Goal: Task Accomplishment & Management: Use online tool/utility

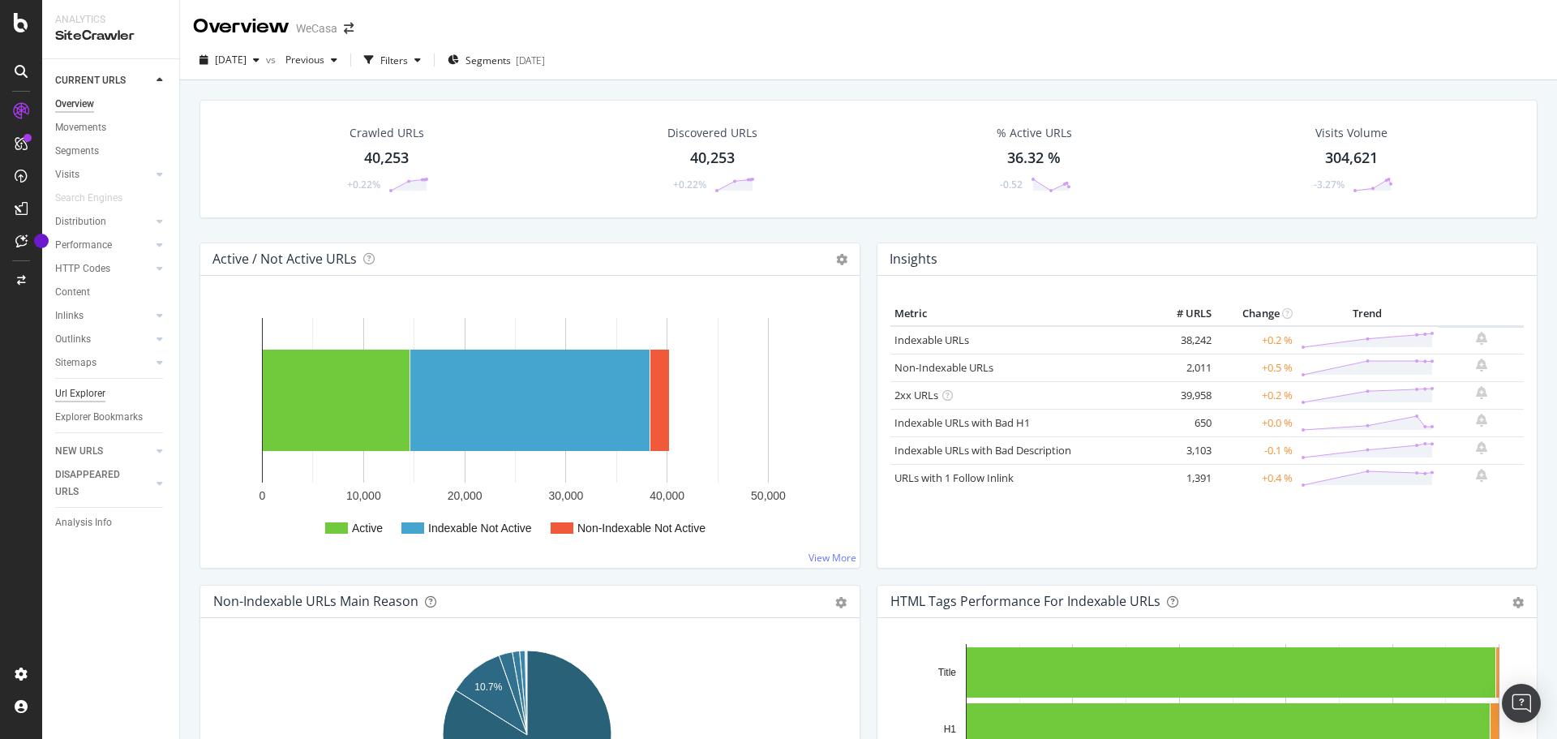
click at [84, 396] on div "Url Explorer" at bounding box center [80, 393] width 50 height 17
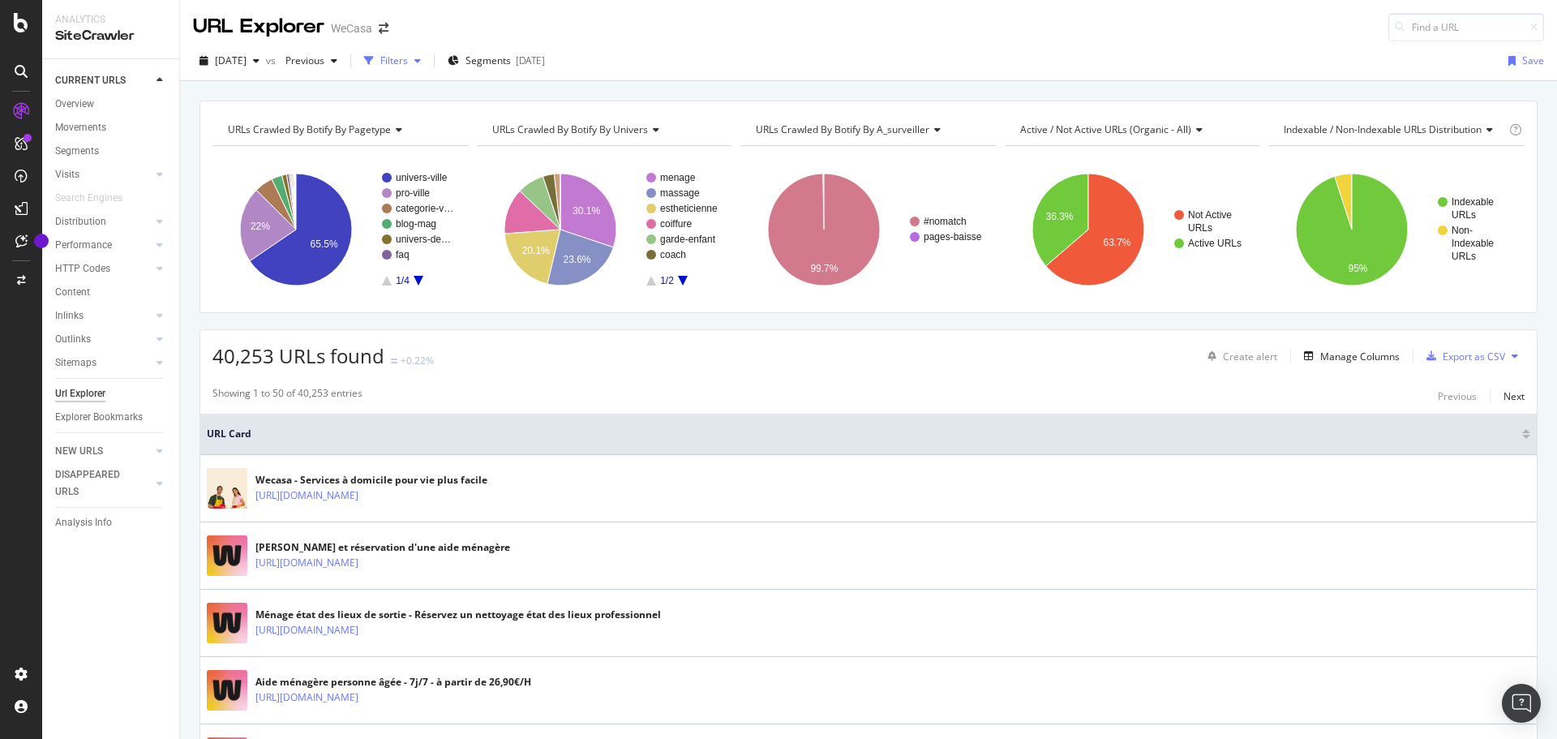
click at [408, 57] on div "Filters" at bounding box center [394, 61] width 28 height 14
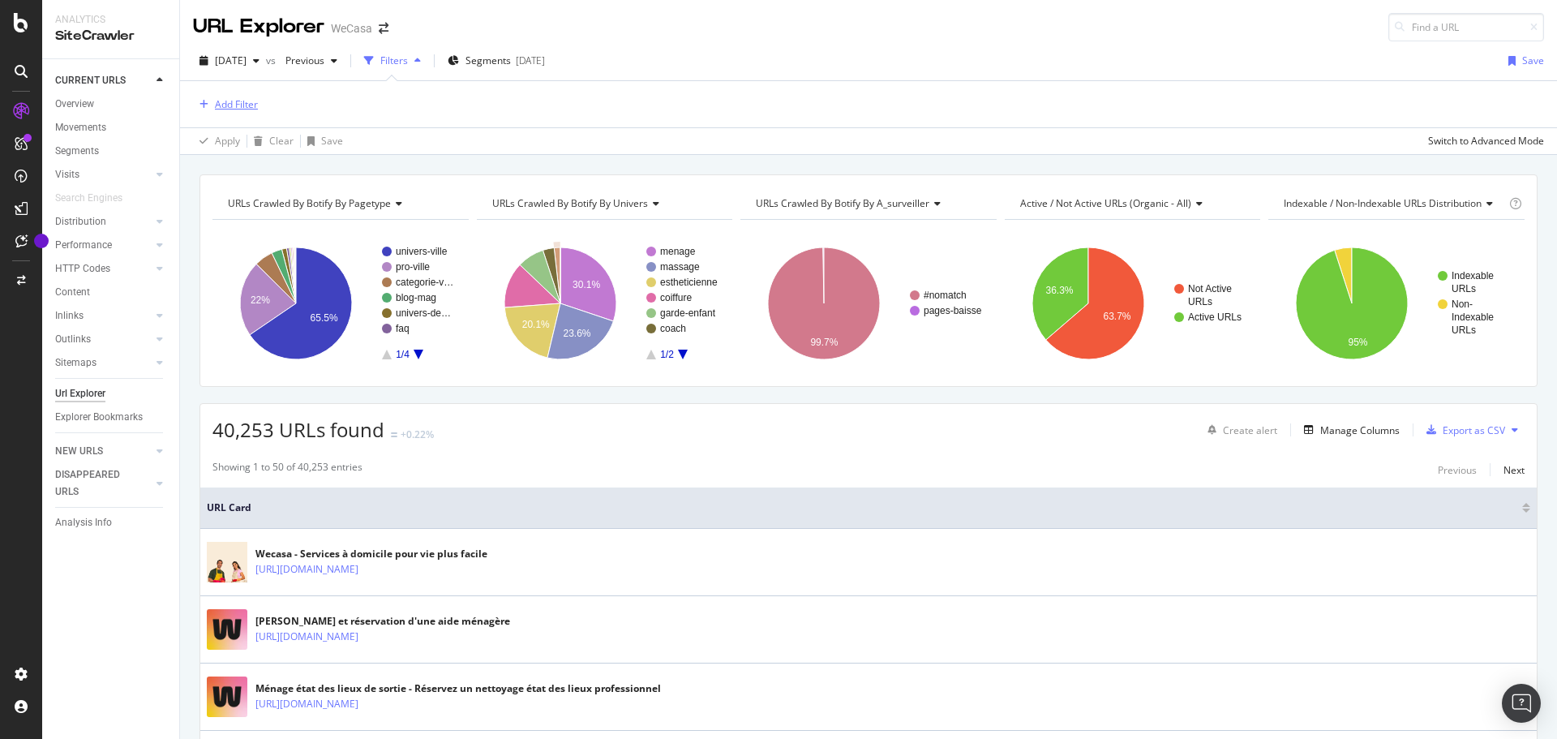
click at [236, 109] on div "Add Filter" at bounding box center [236, 104] width 43 height 14
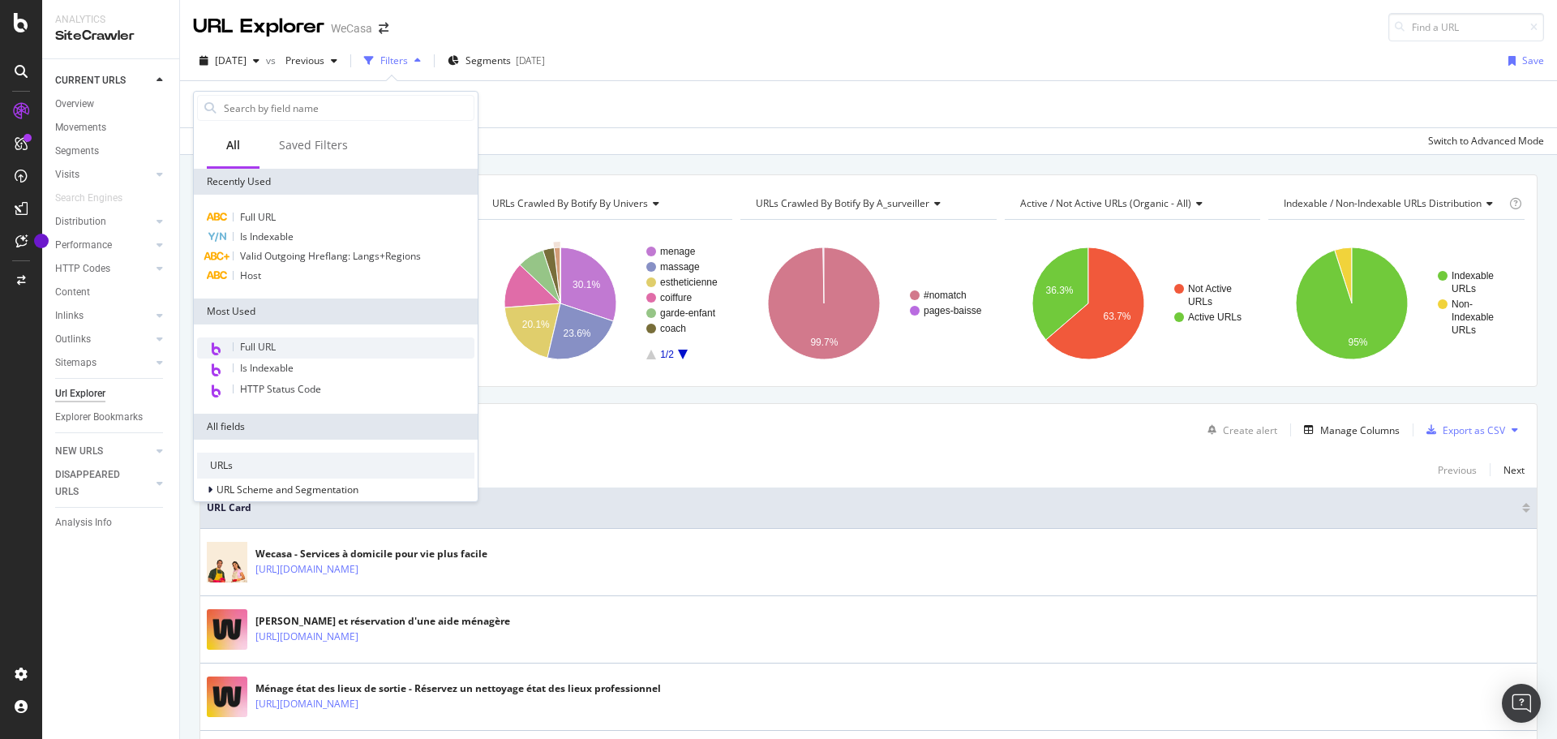
click at [262, 338] on div "Full URL" at bounding box center [335, 347] width 277 height 21
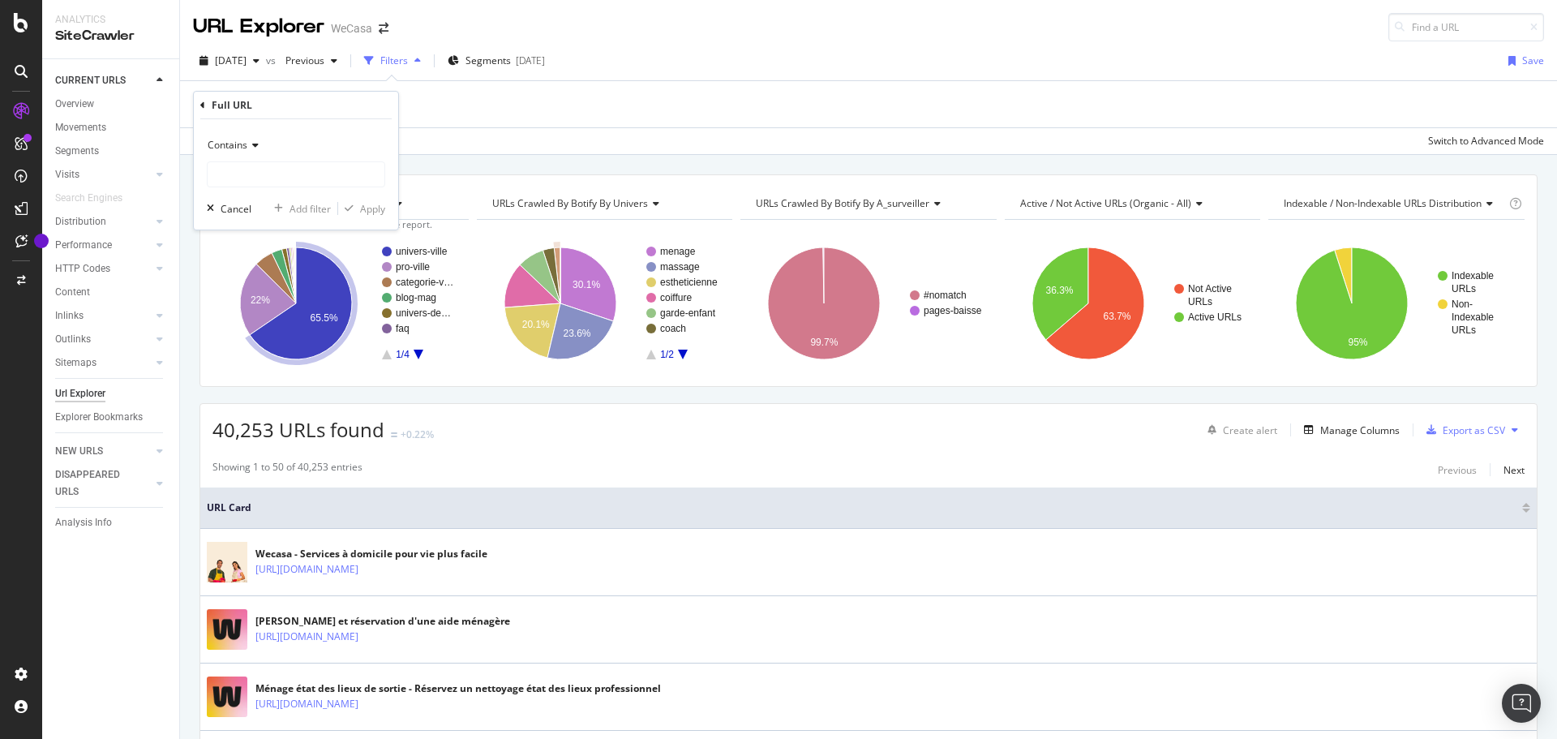
click at [241, 138] on span "Contains" at bounding box center [228, 145] width 40 height 14
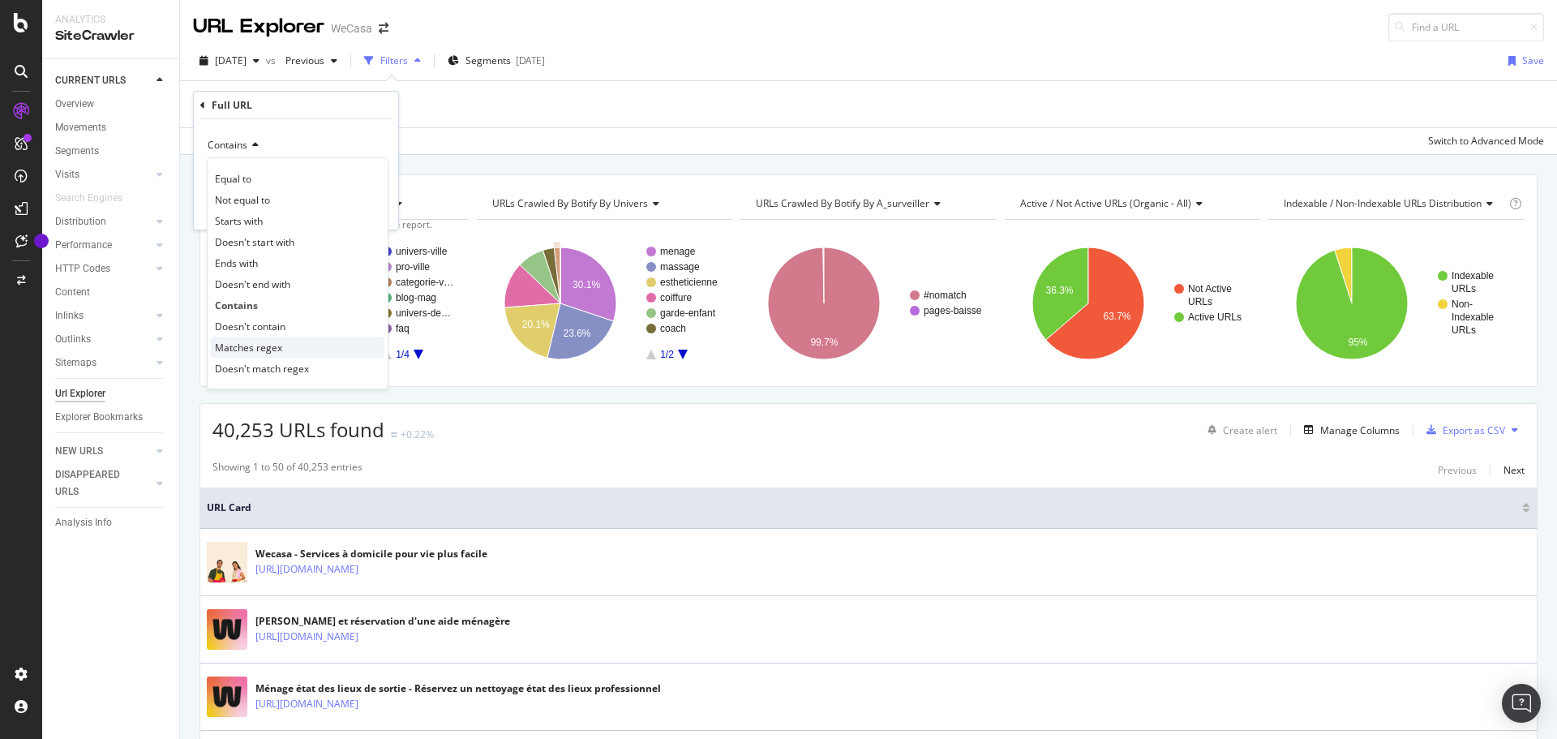
click at [272, 349] on span "Matches regex" at bounding box center [248, 348] width 67 height 14
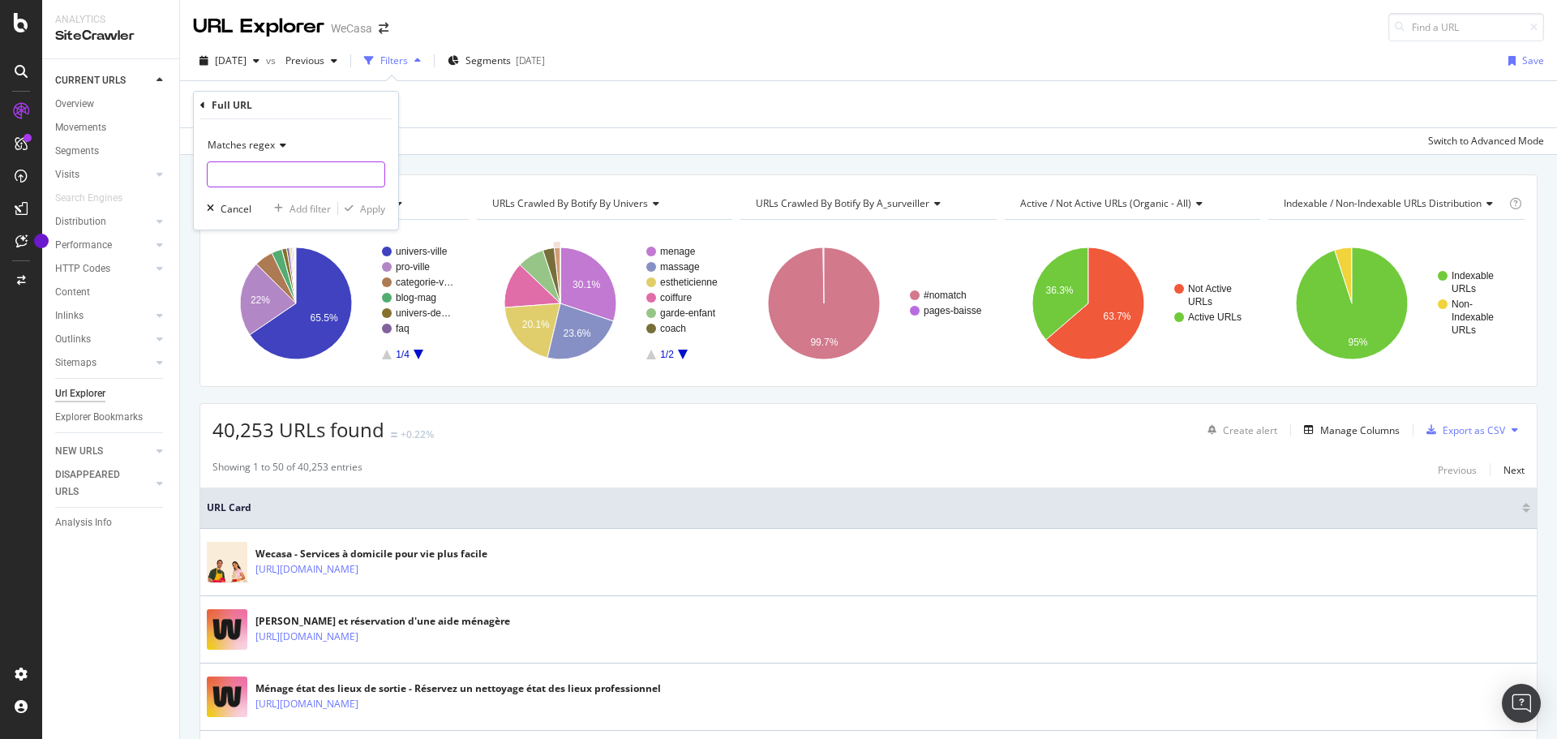
click at [294, 168] on input "text" at bounding box center [296, 174] width 177 height 26
paste input "cat.*ville.*([GEOGRAPHIC_DATA]|[GEOGRAPHIC_DATA]|[GEOGRAPHIC_DATA])-"
type input "cat.*ville.*([GEOGRAPHIC_DATA]|[GEOGRAPHIC_DATA]|[GEOGRAPHIC_DATA])-"
click at [361, 205] on div "Apply" at bounding box center [372, 209] width 25 height 14
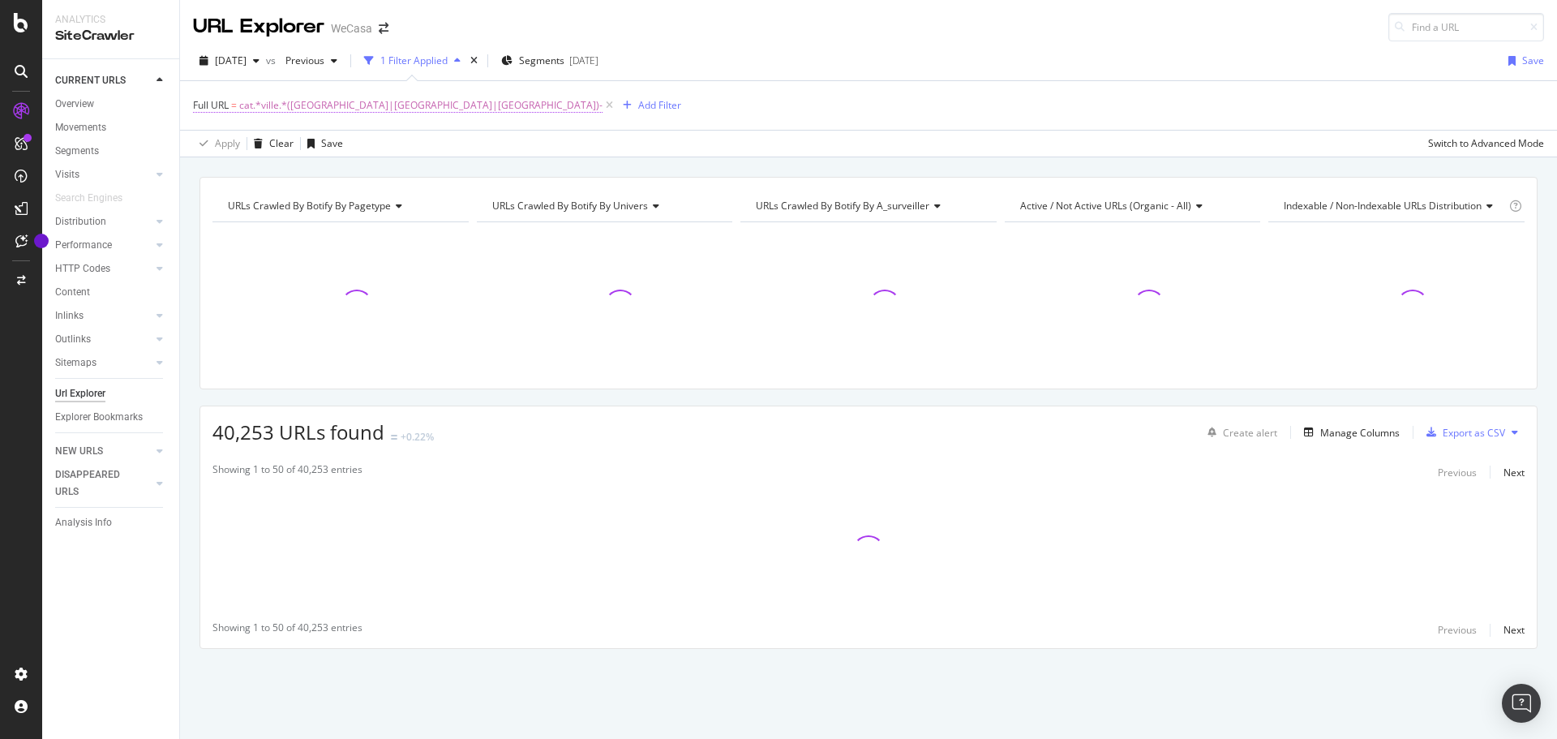
click at [349, 103] on span "cat.*ville.*([GEOGRAPHIC_DATA]|[GEOGRAPHIC_DATA]|[GEOGRAPHIC_DATA])-" at bounding box center [420, 105] width 363 height 23
click at [688, 131] on div "Apply Clear Save Switch to Advanced Mode" at bounding box center [868, 143] width 1377 height 27
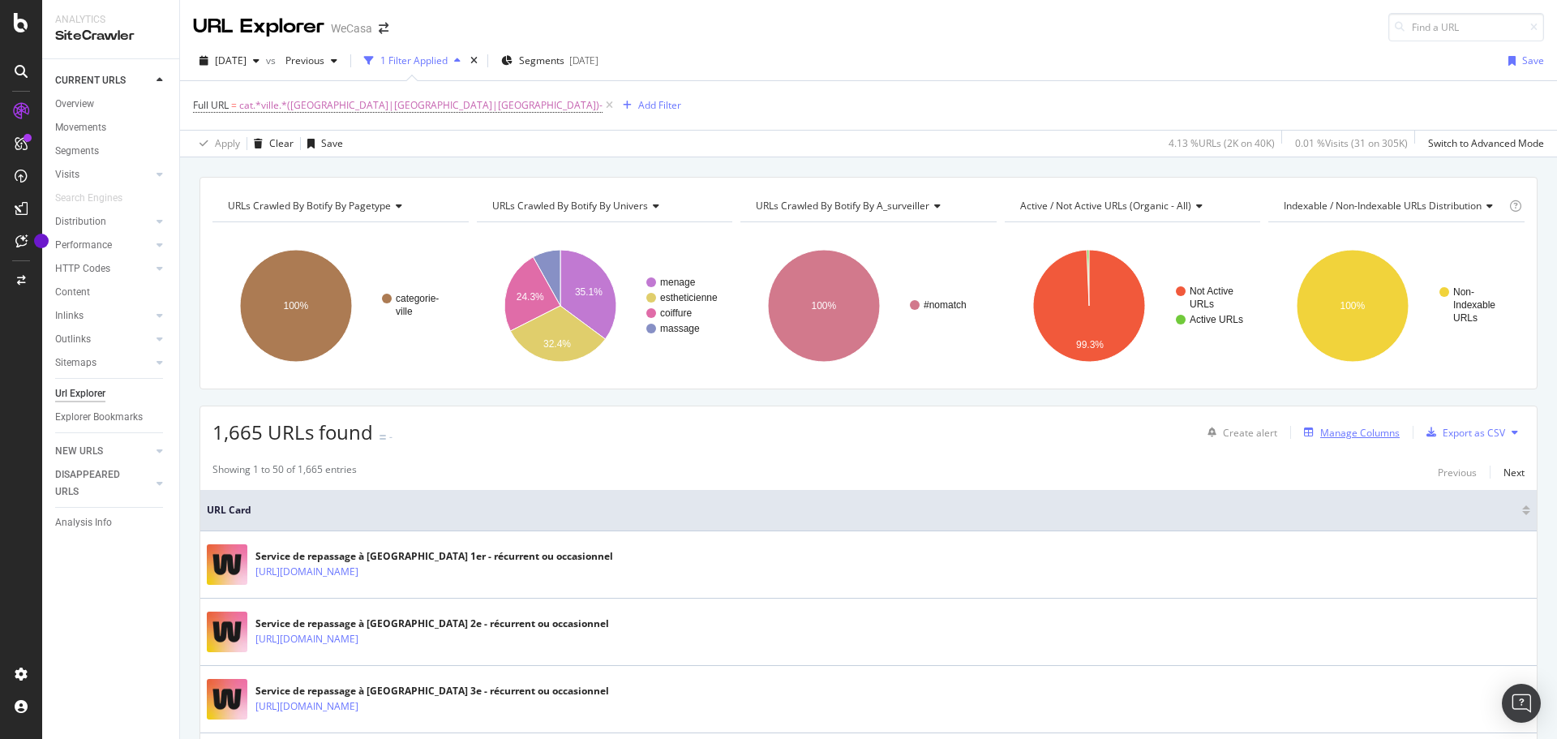
click at [1362, 431] on div "Manage Columns" at bounding box center [1359, 433] width 79 height 14
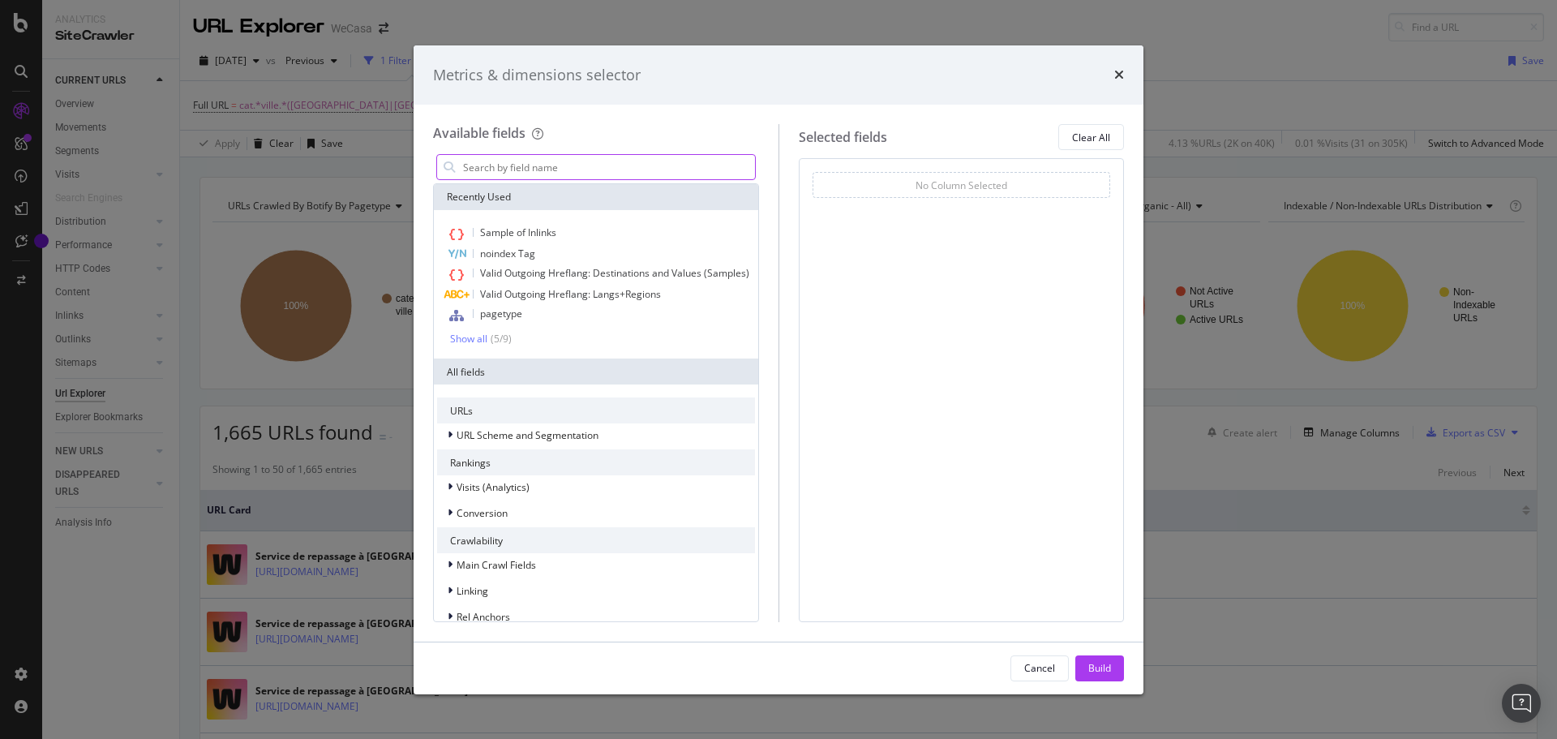
click at [564, 169] on input "modal" at bounding box center [608, 167] width 294 height 24
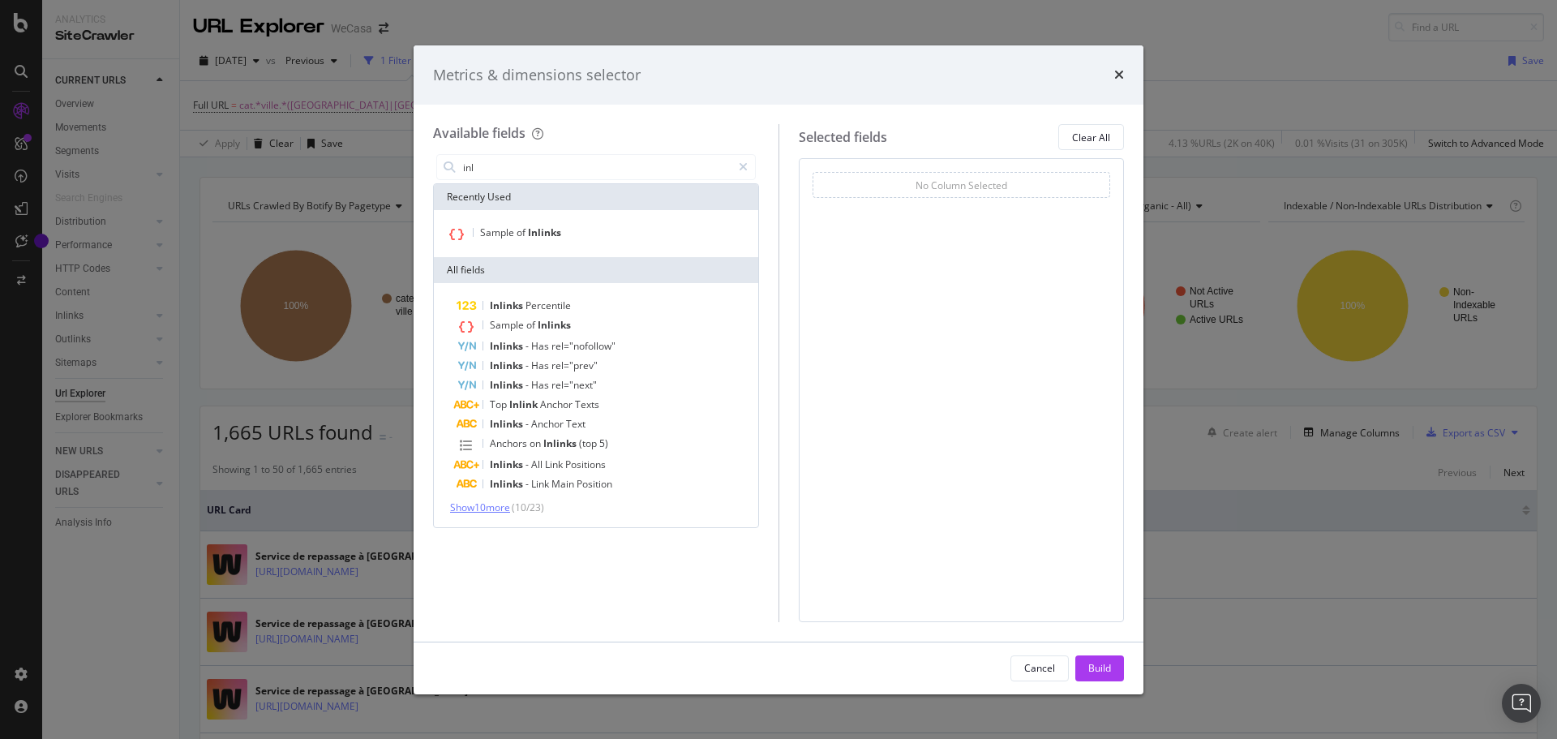
click at [491, 502] on span "Show 10 more" at bounding box center [480, 507] width 60 height 14
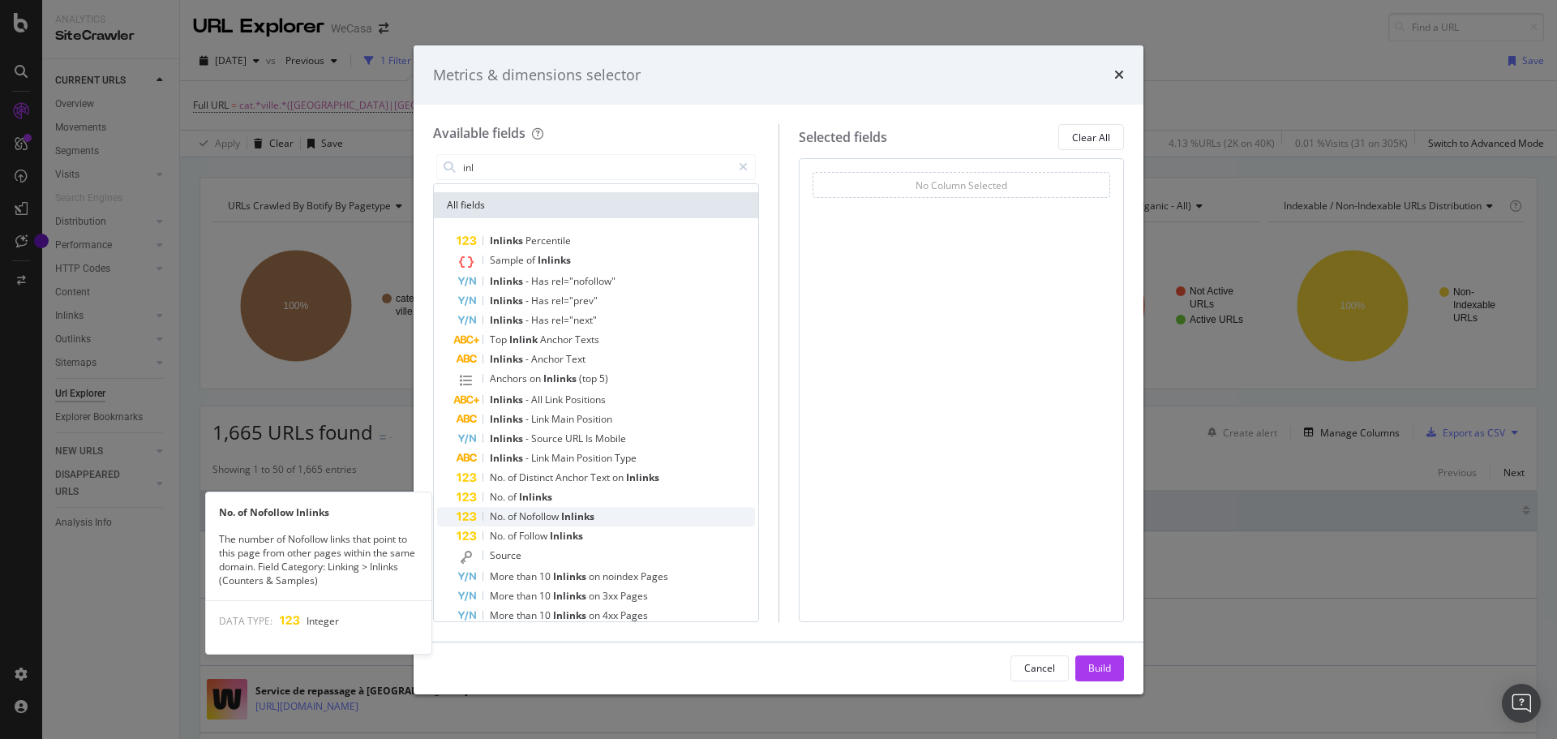
scroll to position [81, 0]
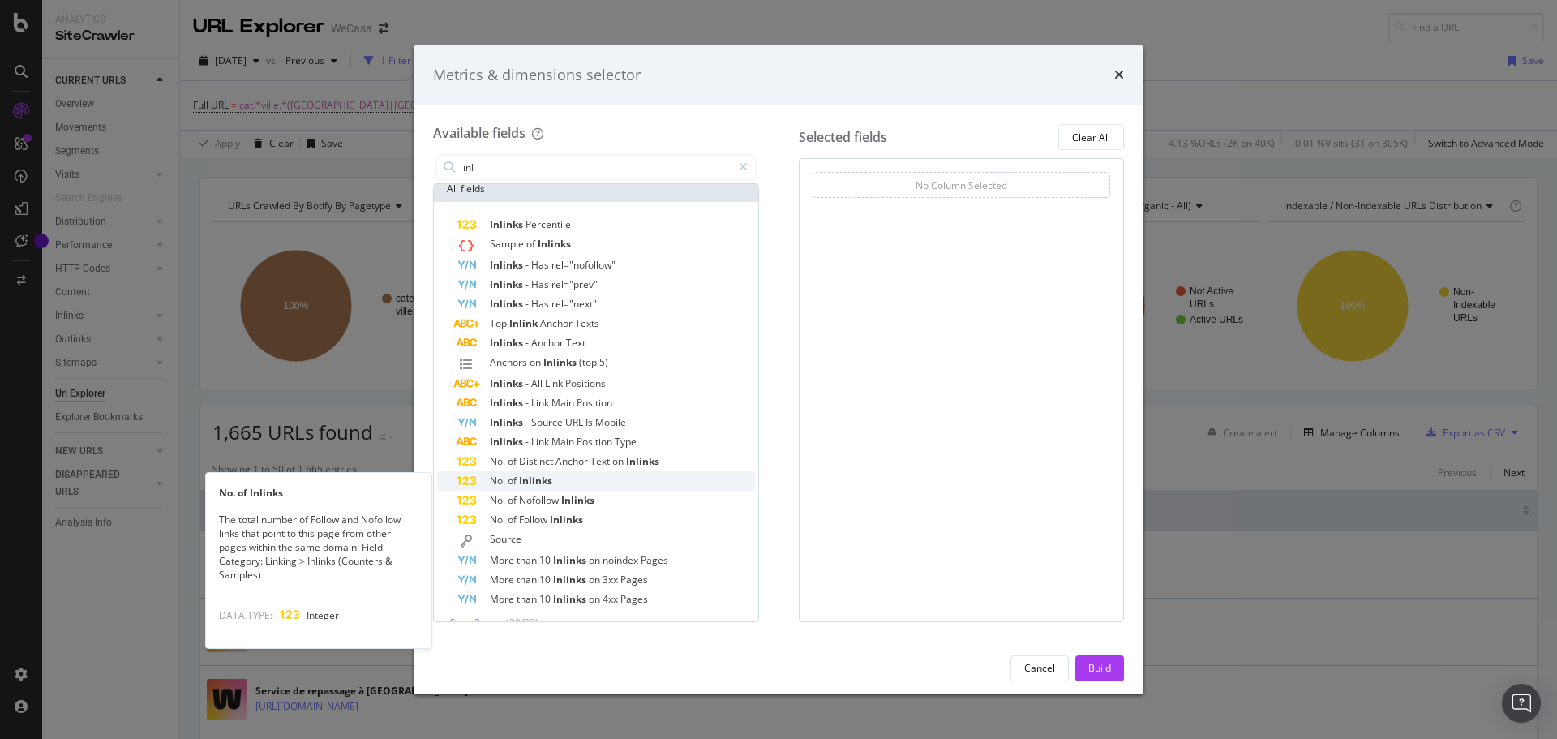
click at [525, 475] on span "Inlinks" at bounding box center [535, 481] width 33 height 14
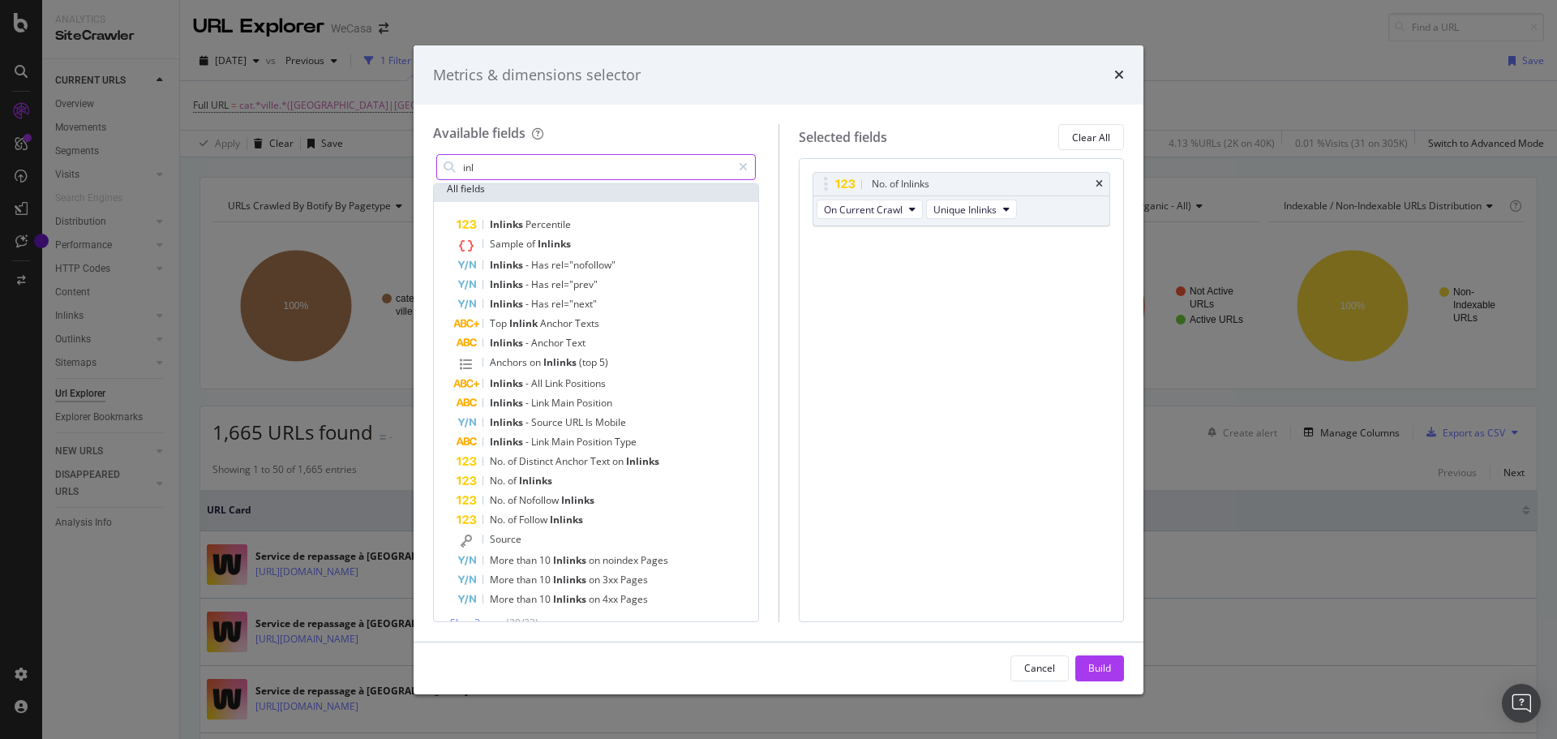
click at [500, 169] on input "inl" at bounding box center [596, 167] width 270 height 24
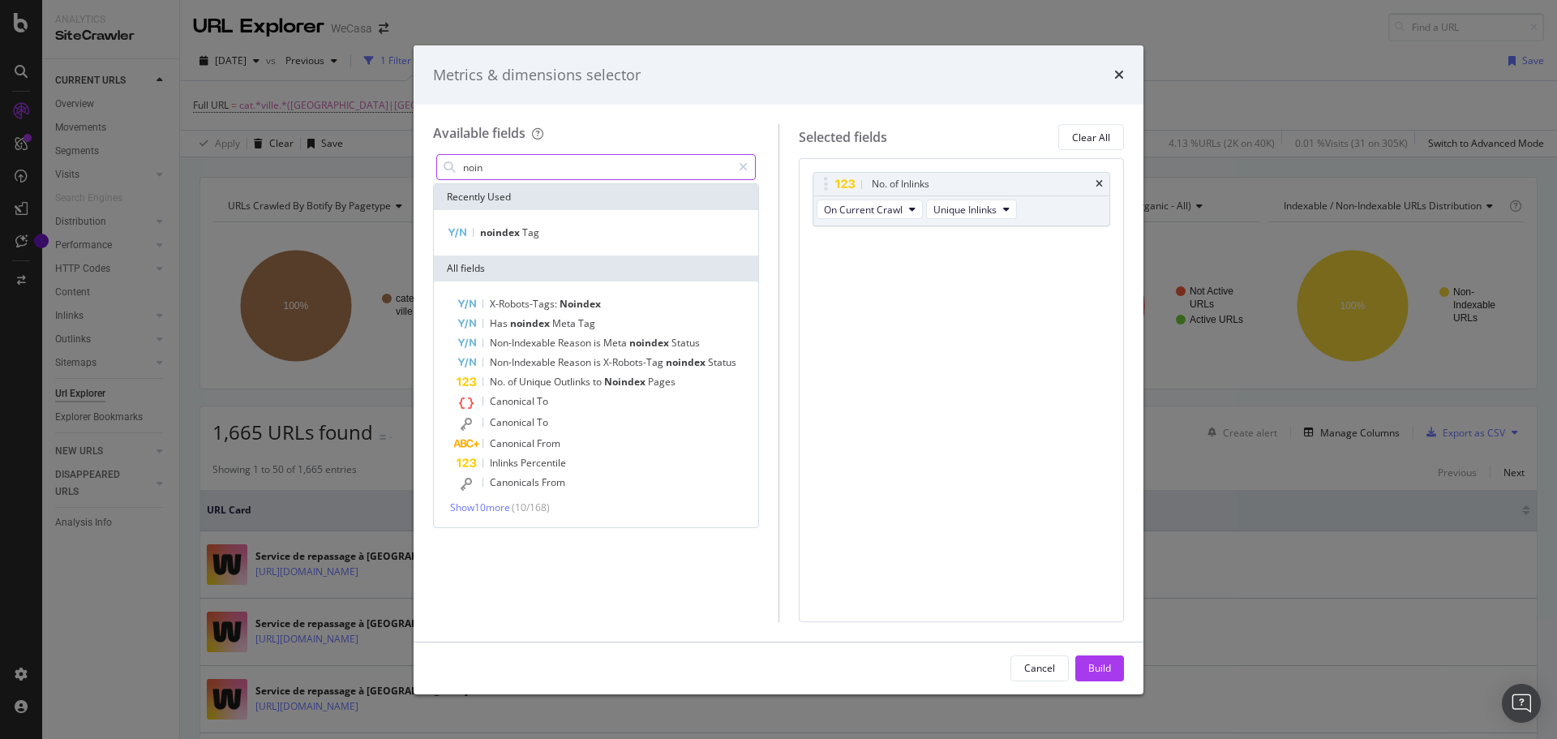
scroll to position [0, 0]
type input "noin"
click at [512, 237] on span "noindex" at bounding box center [501, 232] width 42 height 14
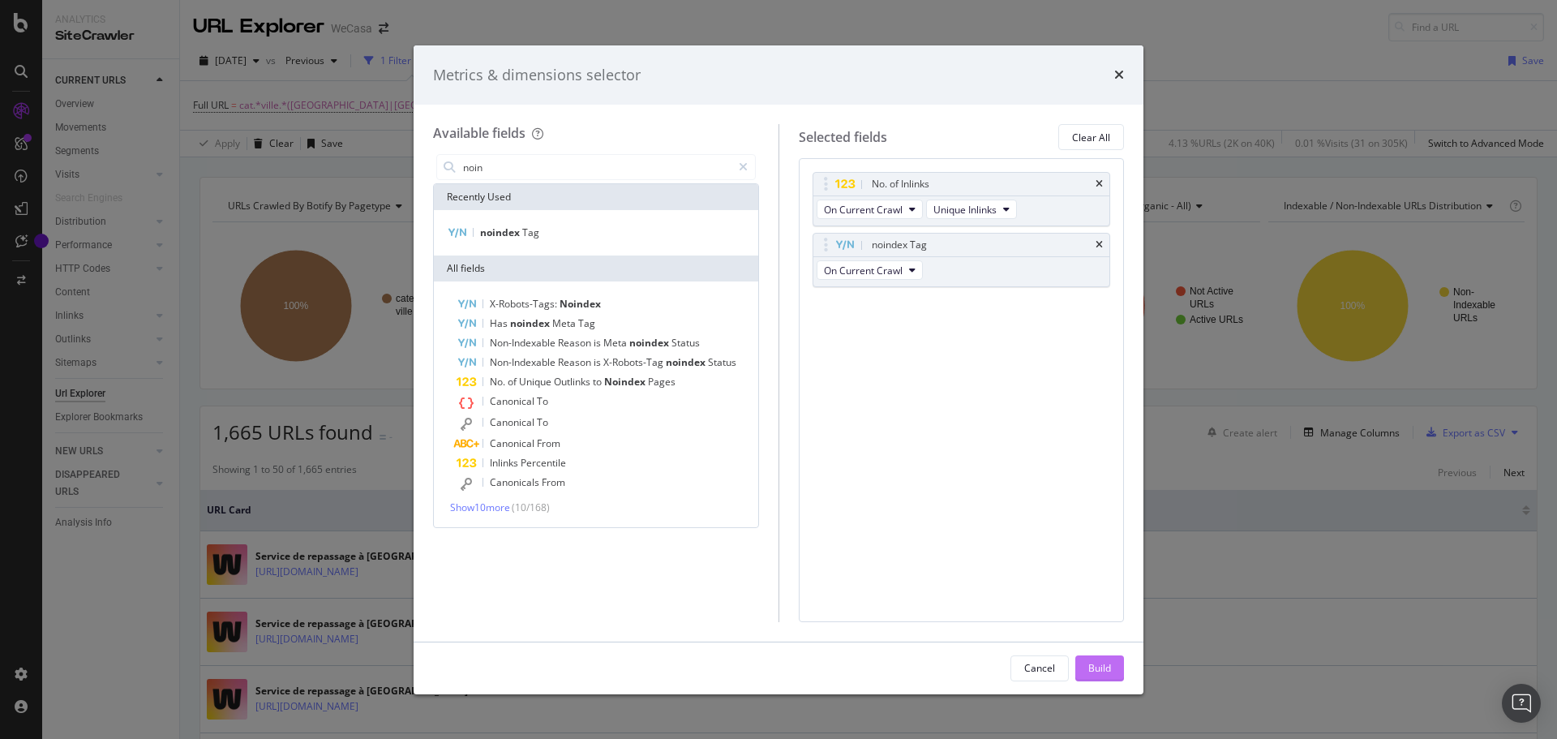
click at [1097, 668] on div "Build" at bounding box center [1099, 668] width 23 height 14
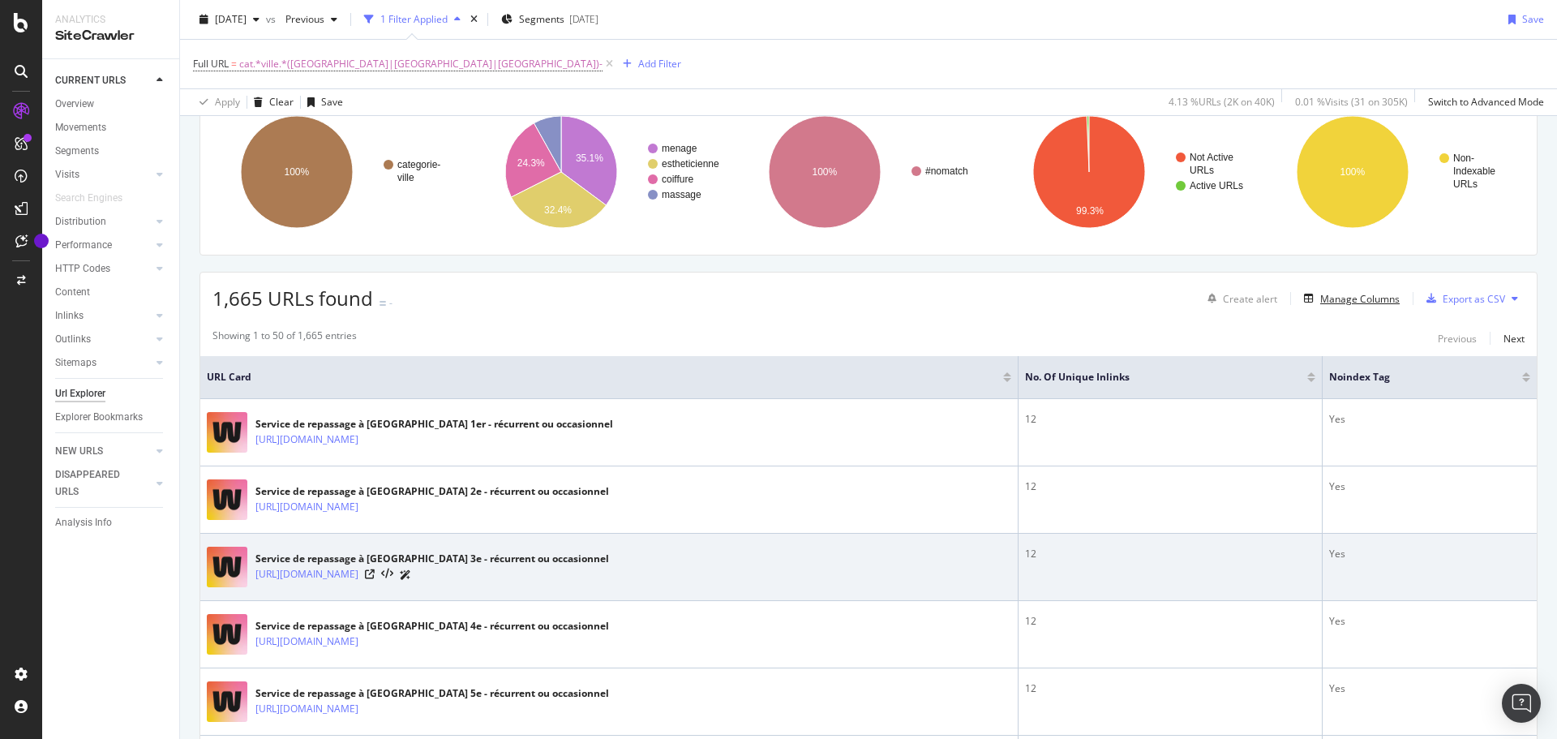
scroll to position [162, 0]
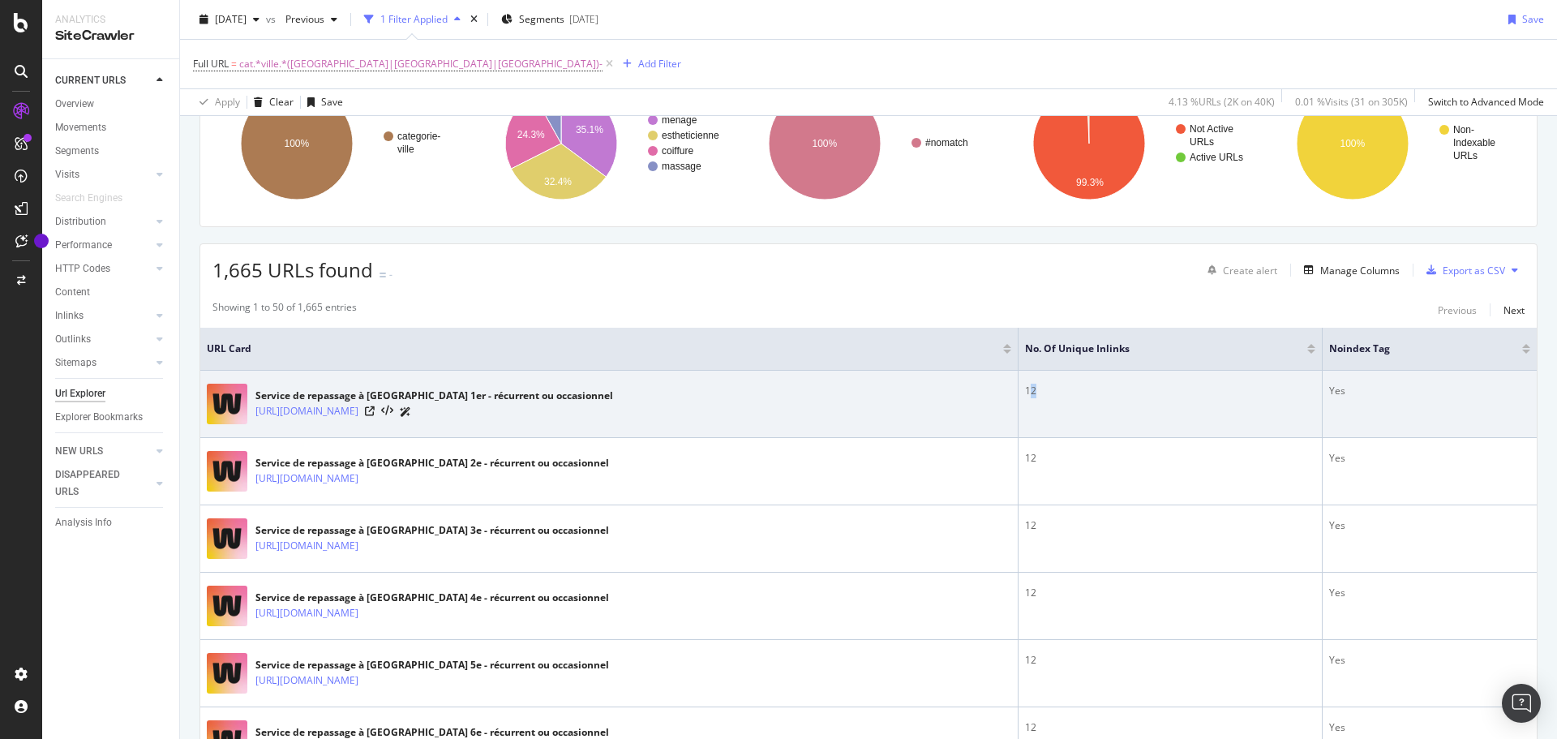
drag, startPoint x: 1023, startPoint y: 392, endPoint x: 1034, endPoint y: 394, distance: 11.5
click at [1034, 394] on div "12" at bounding box center [1170, 391] width 290 height 15
drag, startPoint x: 1319, startPoint y: 379, endPoint x: 1345, endPoint y: 384, distance: 26.6
click at [1348, 384] on td "Yes" at bounding box center [1430, 404] width 214 height 67
click at [1336, 386] on div "Yes" at bounding box center [1429, 391] width 201 height 15
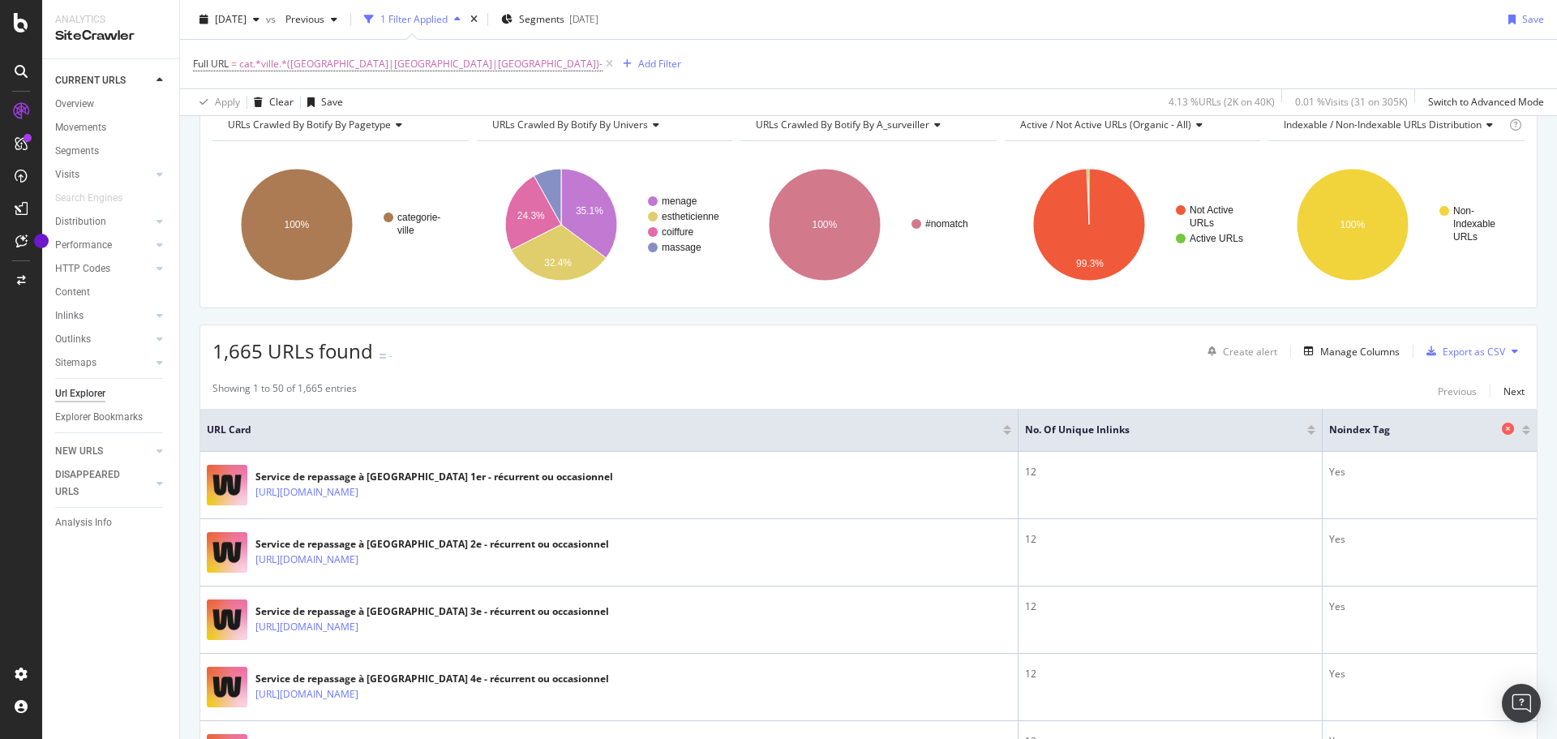
scroll to position [0, 0]
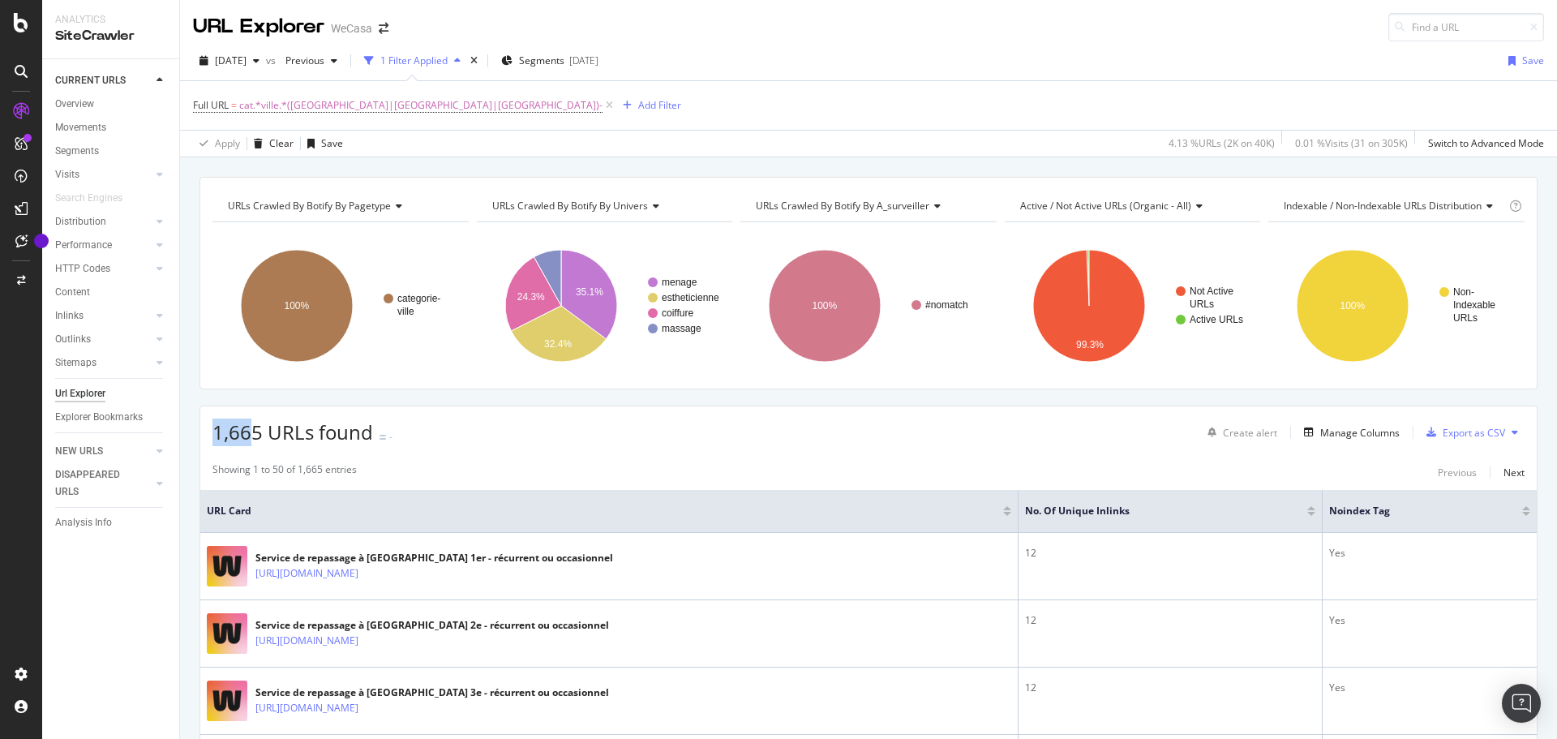
drag, startPoint x: 217, startPoint y: 430, endPoint x: 250, endPoint y: 432, distance: 32.5
click at [250, 432] on span "1,665 URLs found" at bounding box center [292, 431] width 161 height 27
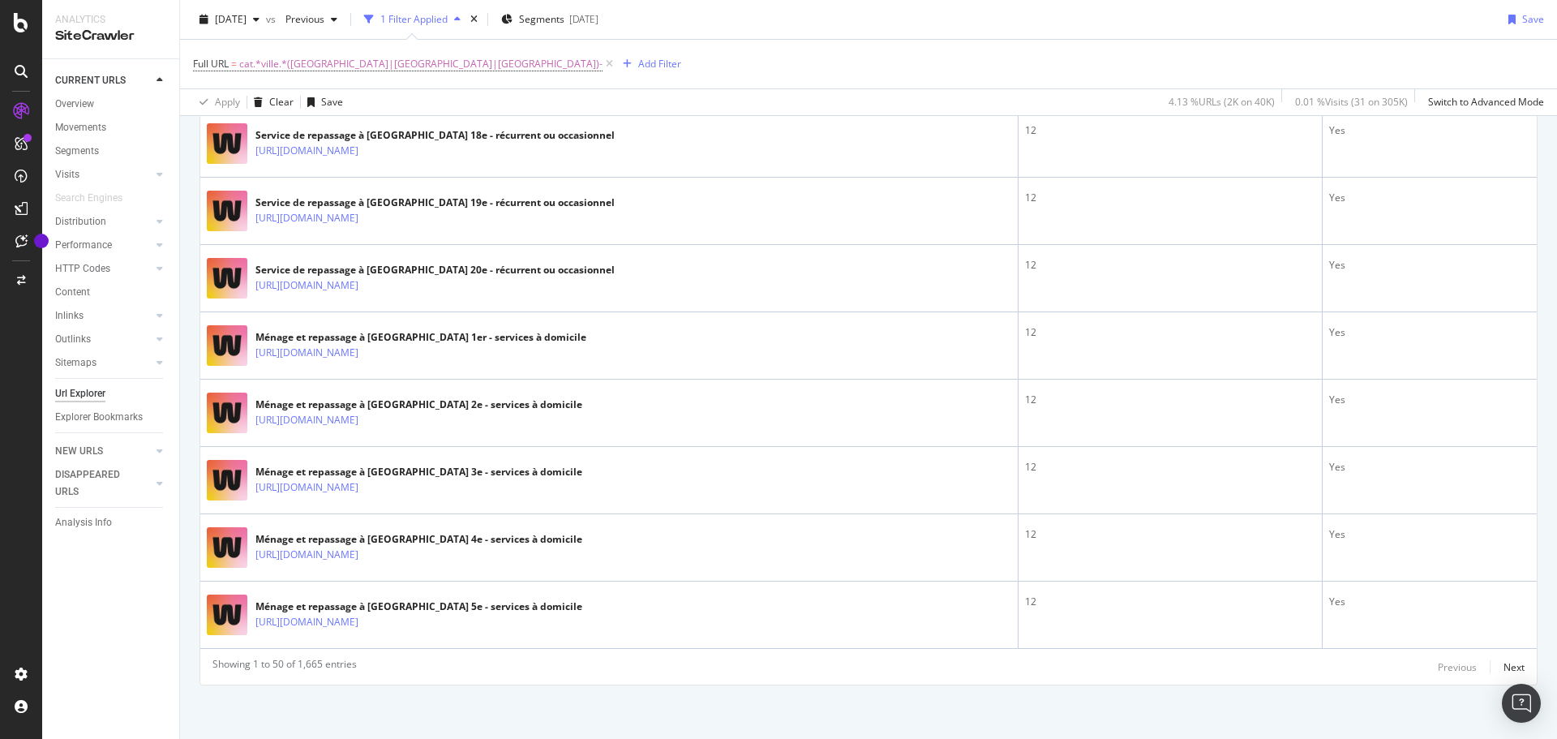
scroll to position [3253, 0]
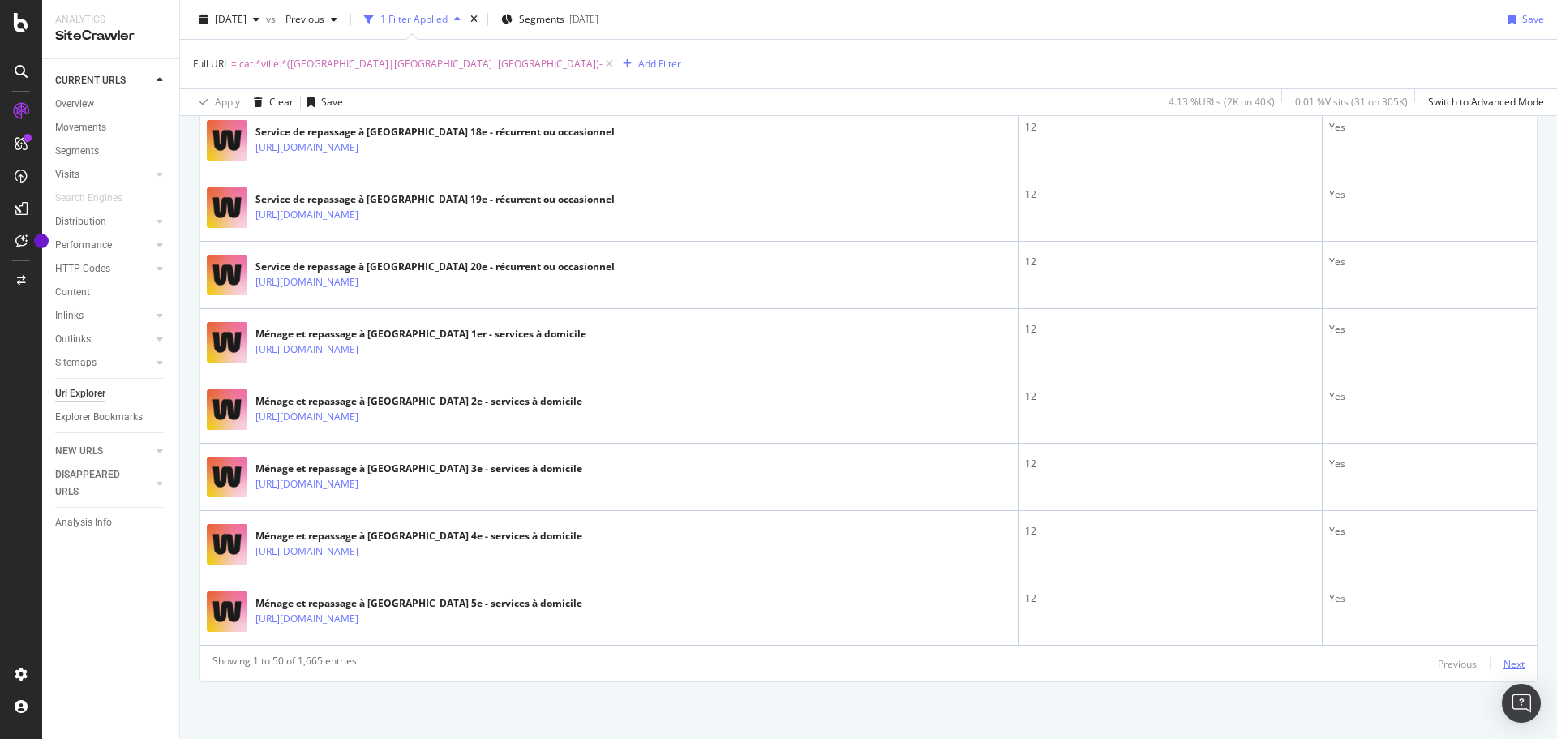
click at [1507, 666] on div "Next" at bounding box center [1513, 664] width 21 height 14
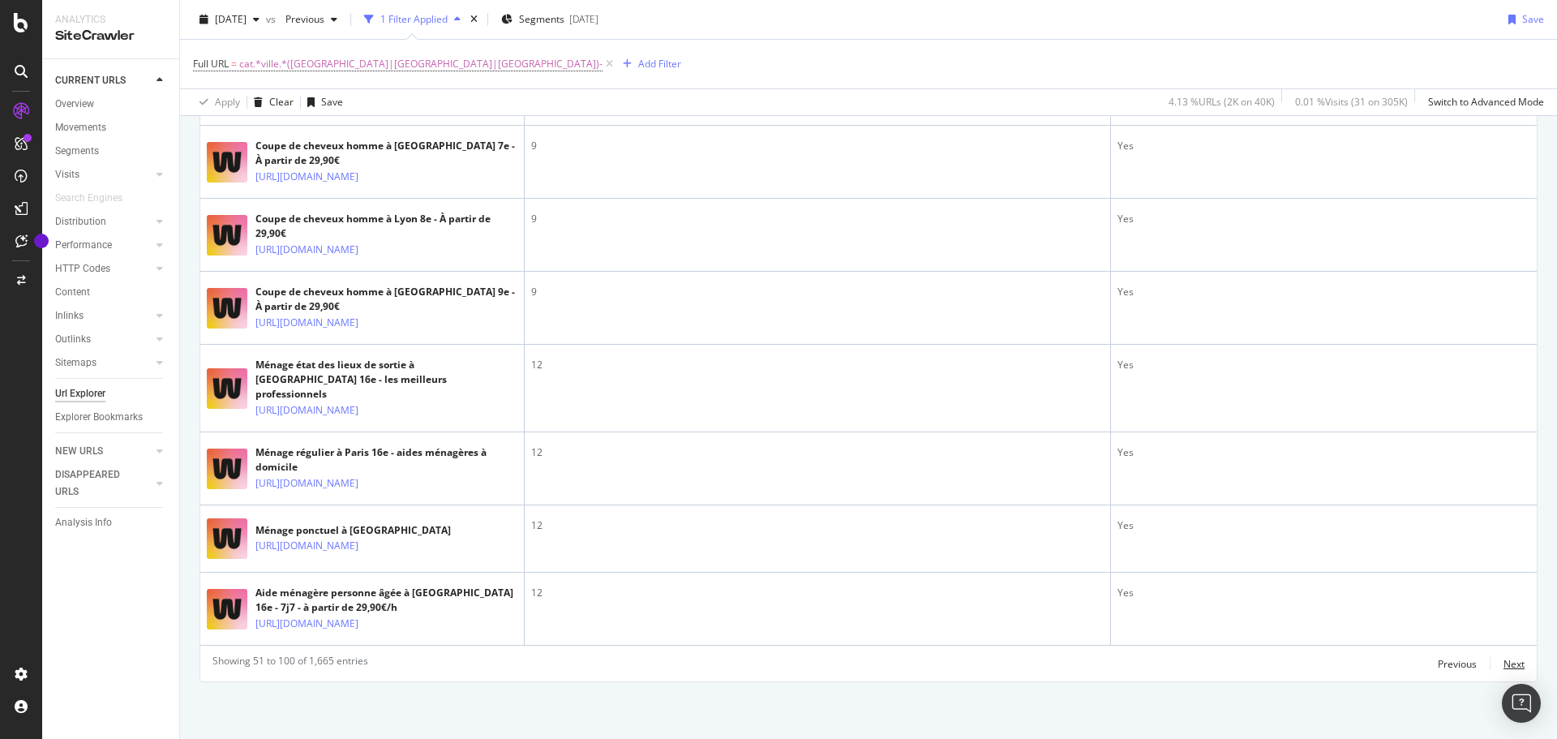
scroll to position [4342, 0]
click at [1503, 663] on div "Next" at bounding box center [1513, 664] width 21 height 14
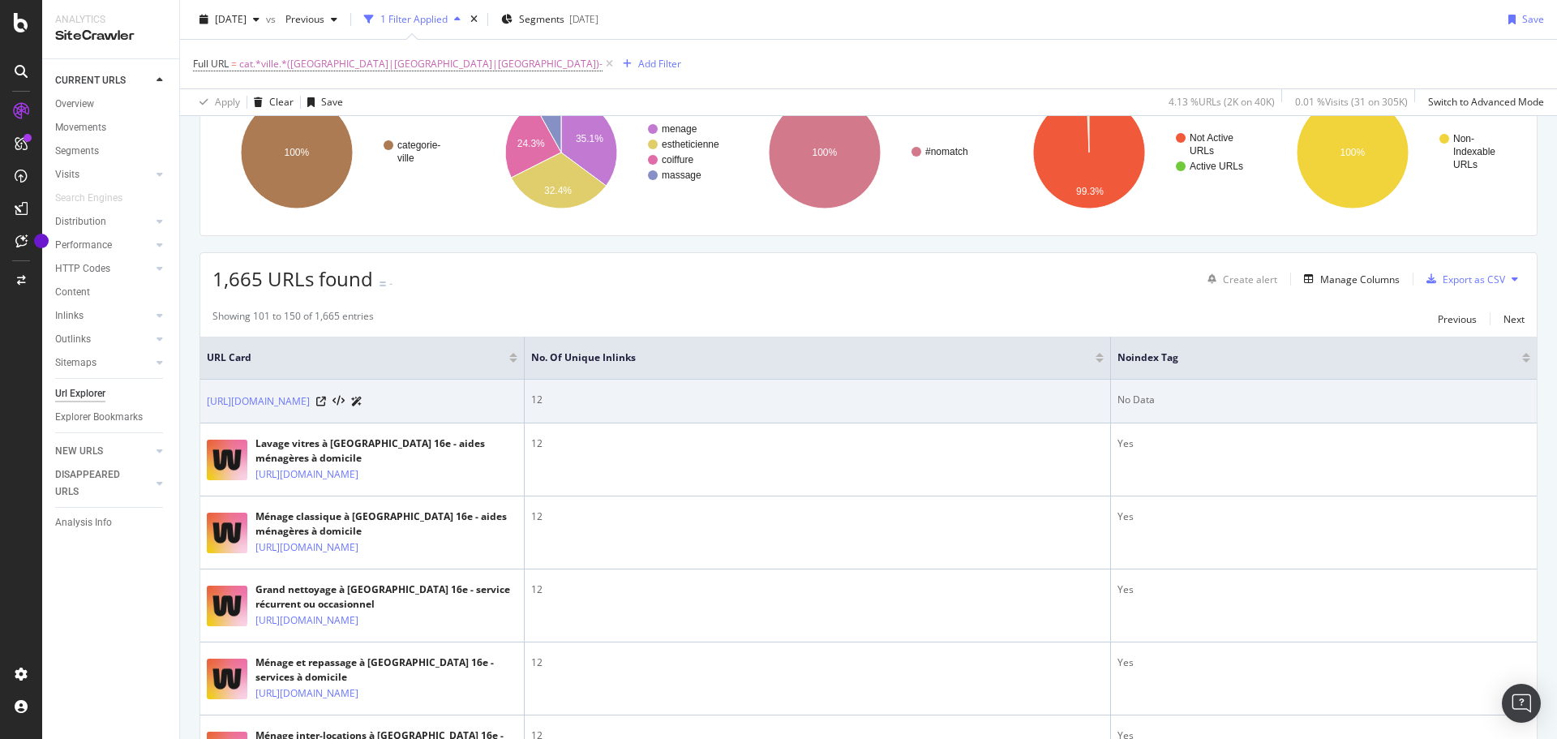
scroll to position [243, 0]
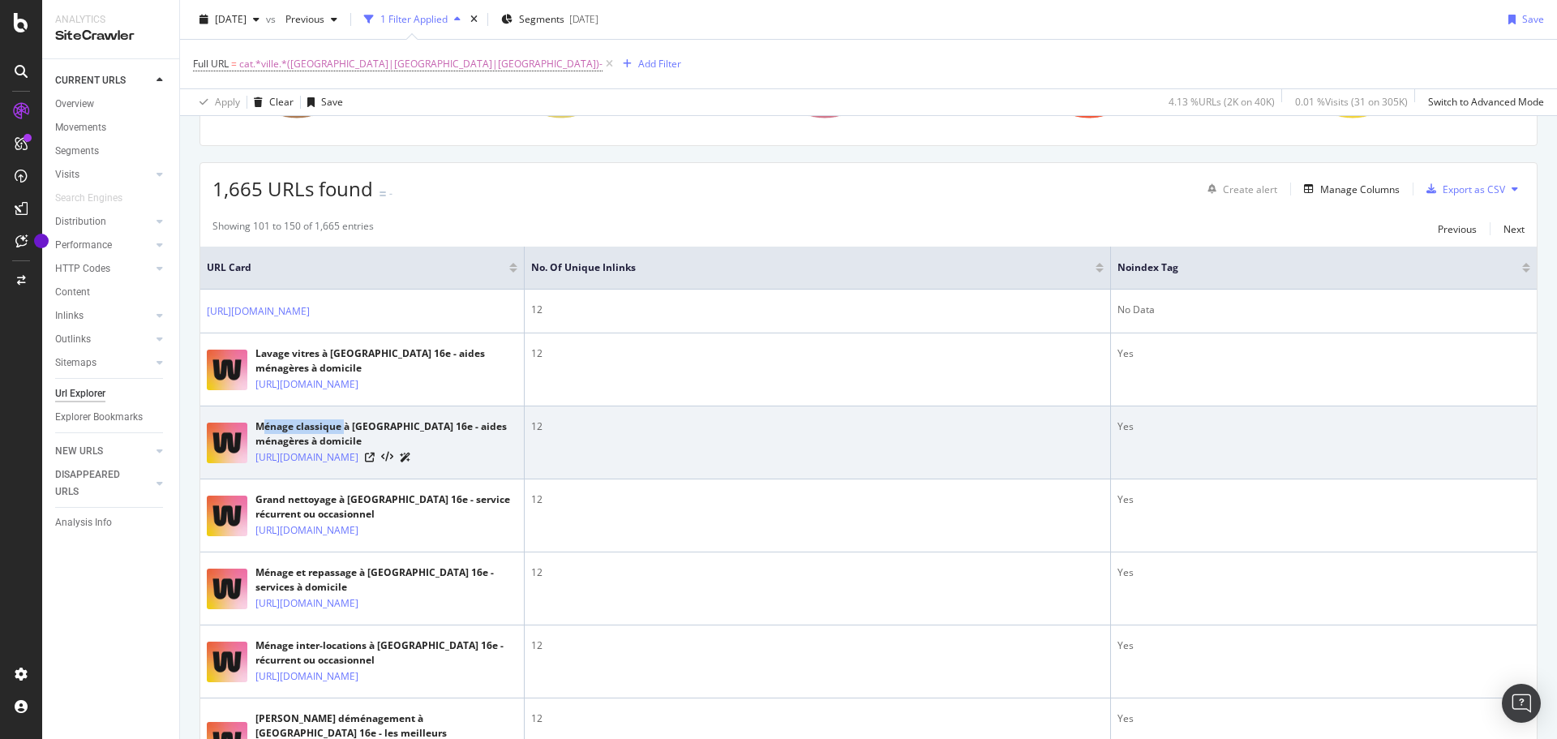
drag, startPoint x: 264, startPoint y: 441, endPoint x: 338, endPoint y: 443, distance: 74.6
click at [341, 446] on div "Ménage classique à [GEOGRAPHIC_DATA] 16e - aides ménagères à domicile" at bounding box center [386, 433] width 262 height 29
click at [337, 443] on div "Ménage classique à [GEOGRAPHIC_DATA] 16e - aides ménagères à domicile" at bounding box center [386, 433] width 262 height 29
drag, startPoint x: 341, startPoint y: 440, endPoint x: 256, endPoint y: 440, distance: 84.3
click at [251, 435] on td "Ménage classique à [GEOGRAPHIC_DATA] 16e - aides ménagères à domicile [URL][DOM…" at bounding box center [362, 442] width 324 height 73
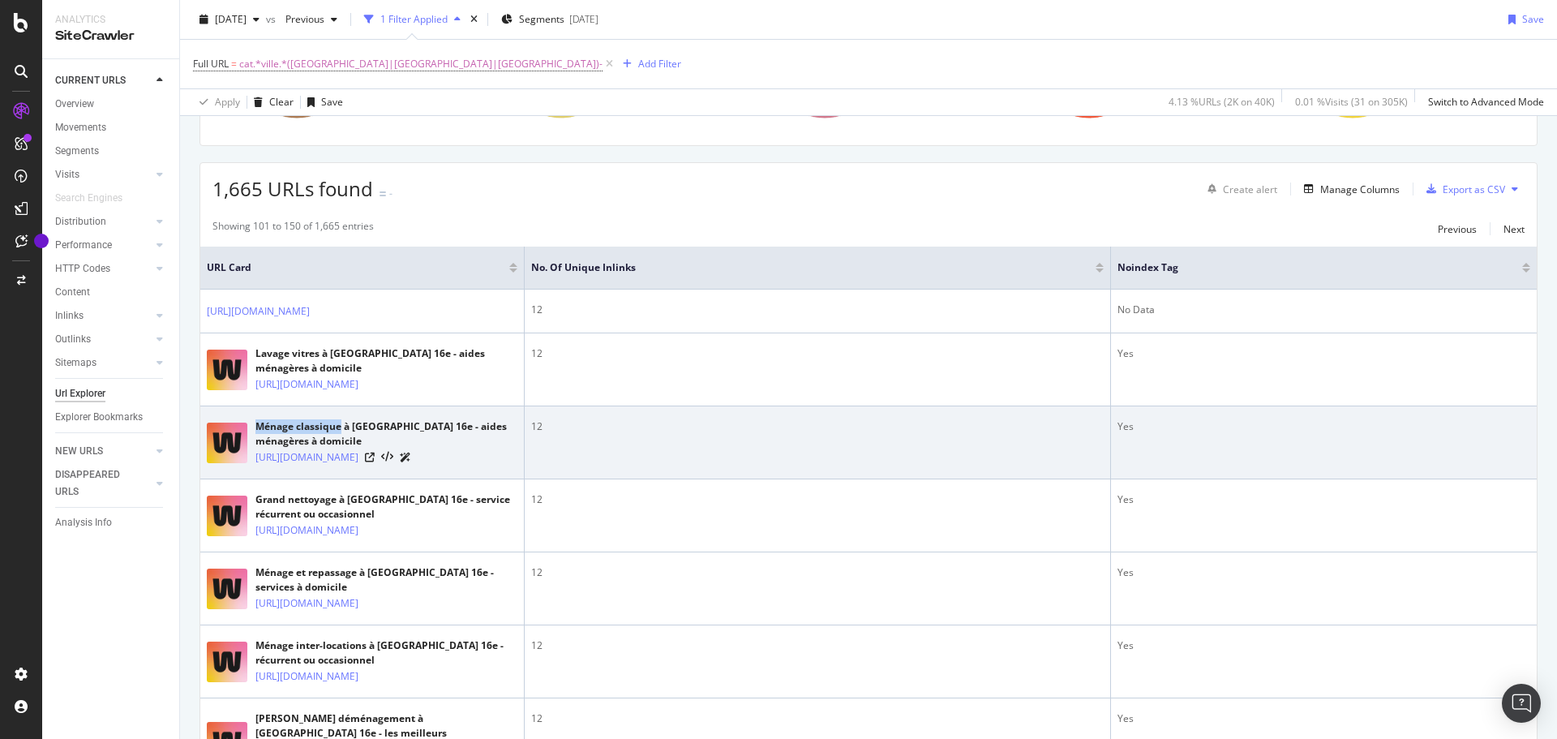
click at [290, 444] on div "Ménage classique à [GEOGRAPHIC_DATA] 16e - aides ménagères à domicile" at bounding box center [386, 433] width 262 height 29
click at [294, 445] on div "Ménage classique à [GEOGRAPHIC_DATA] 16e - aides ménagères à domicile" at bounding box center [386, 433] width 262 height 29
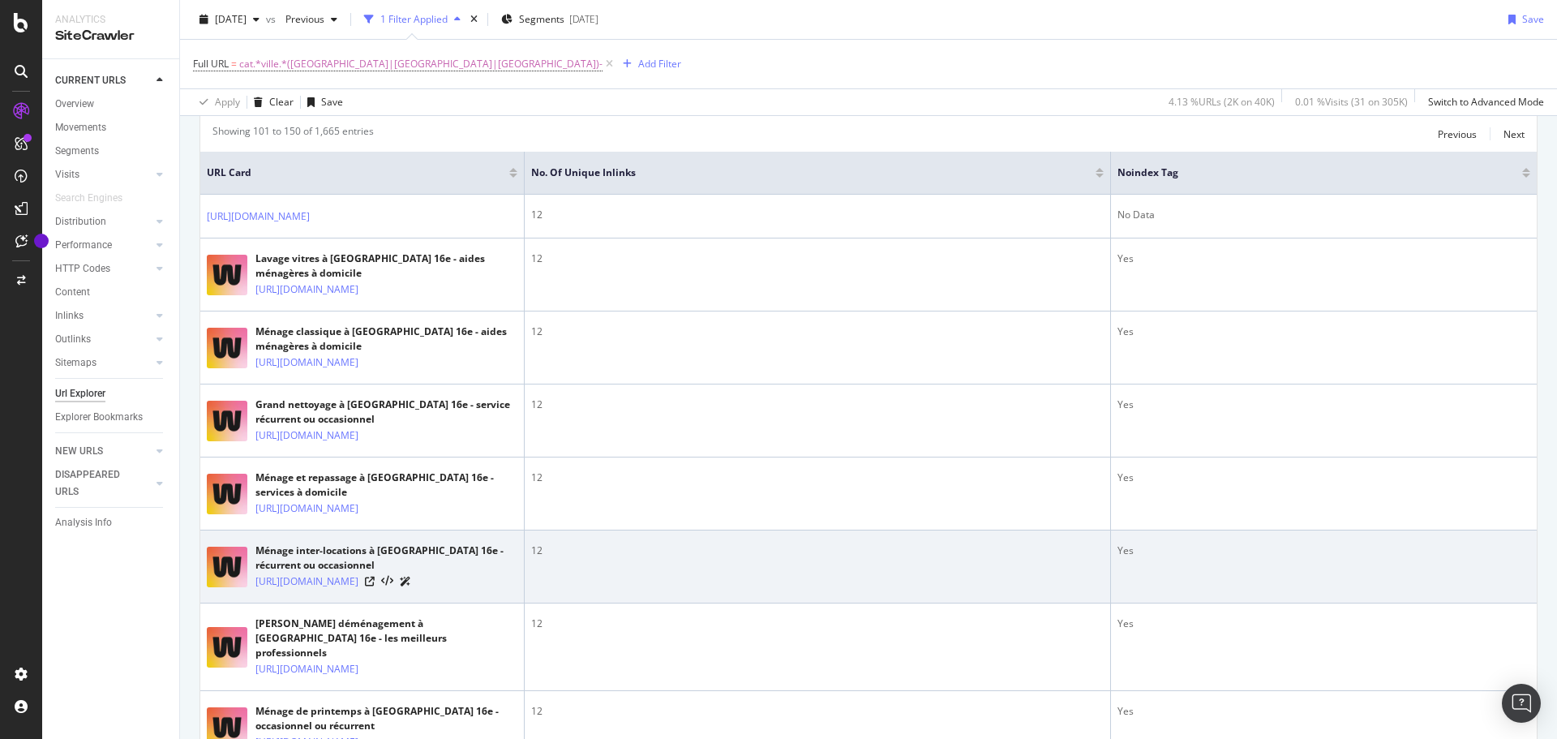
scroll to position [487, 0]
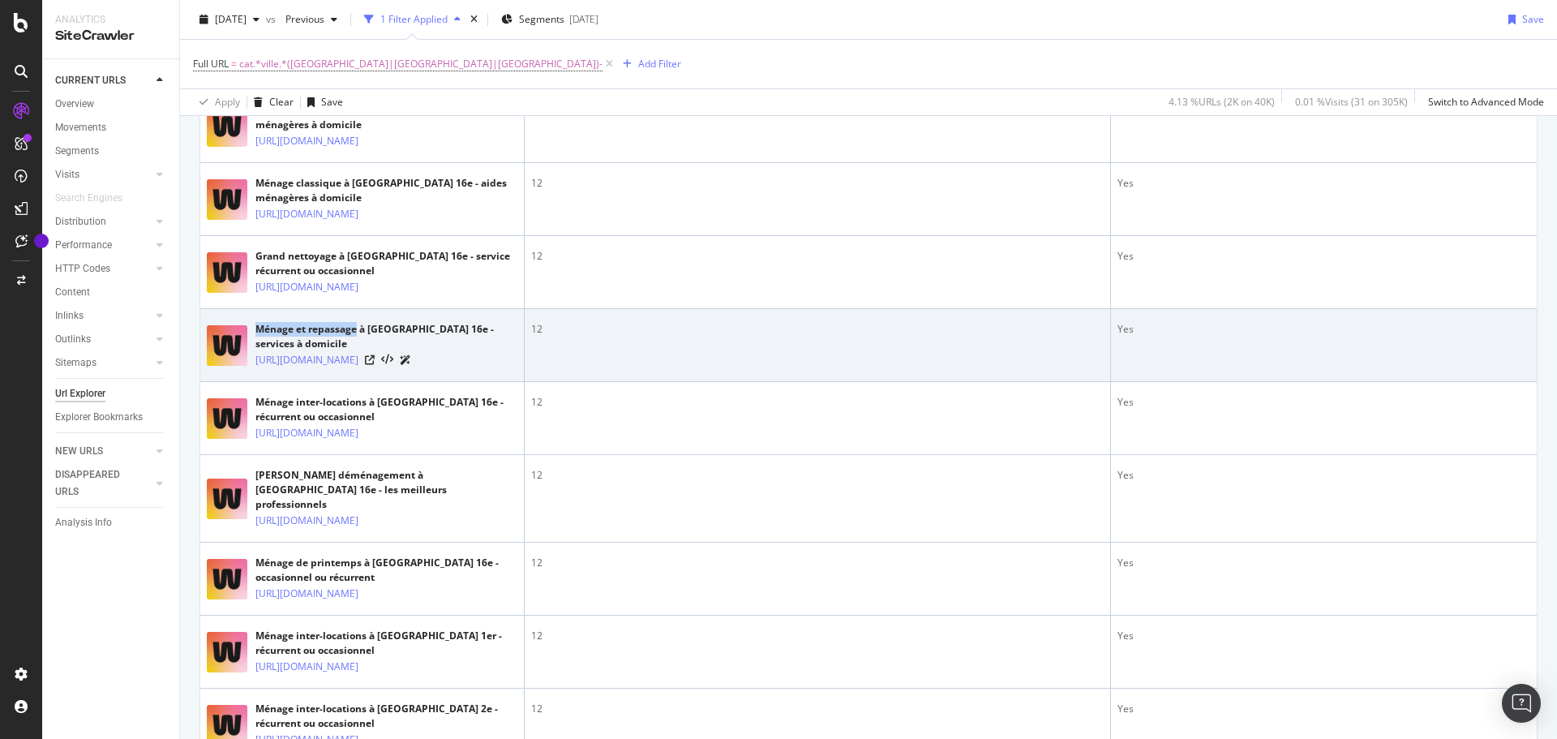
drag, startPoint x: 255, startPoint y: 372, endPoint x: 358, endPoint y: 374, distance: 102.2
click at [358, 351] on div "Ménage et repassage à [GEOGRAPHIC_DATA] 16e - services à domicile" at bounding box center [386, 336] width 262 height 29
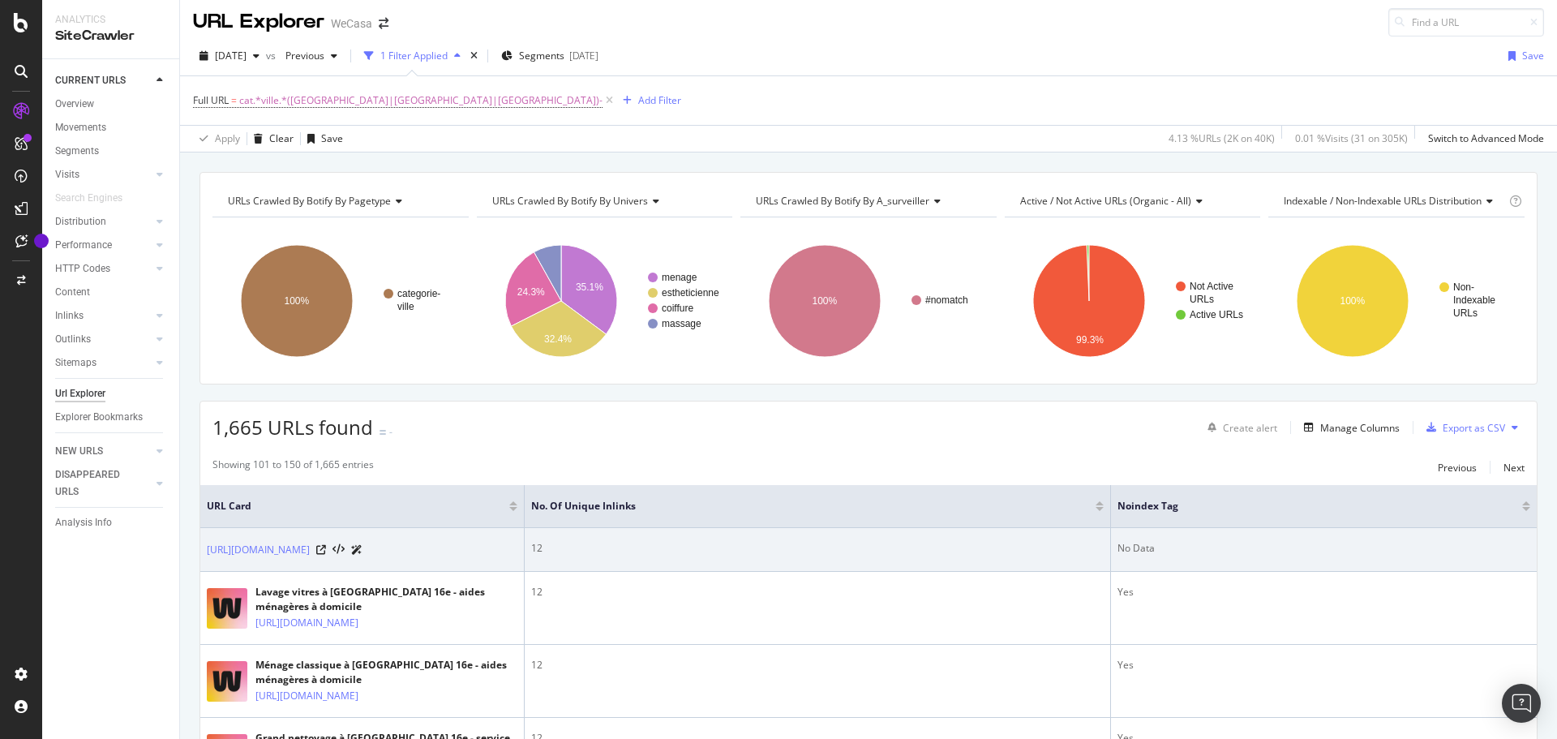
scroll to position [0, 0]
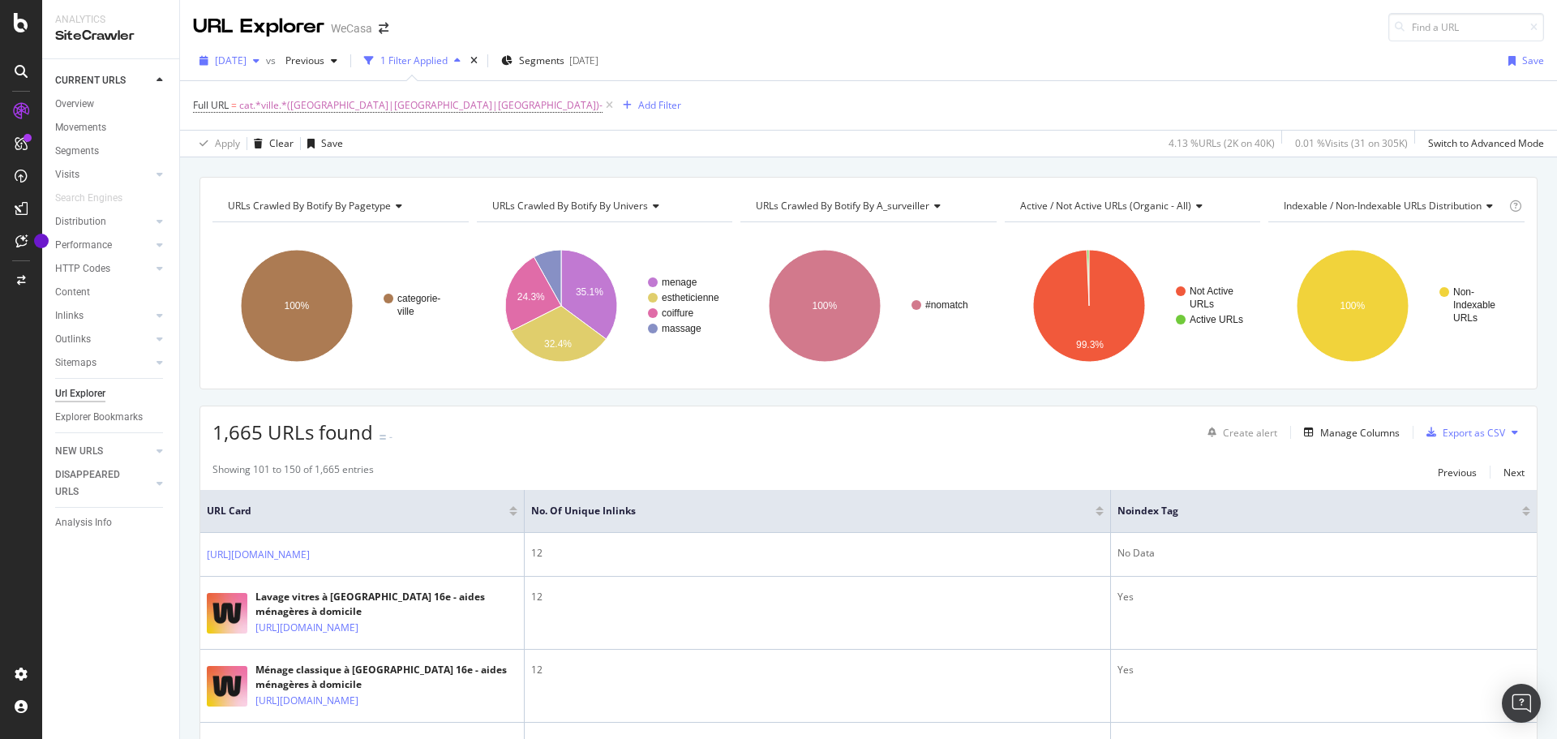
click at [246, 68] on div "[DATE]" at bounding box center [229, 61] width 73 height 24
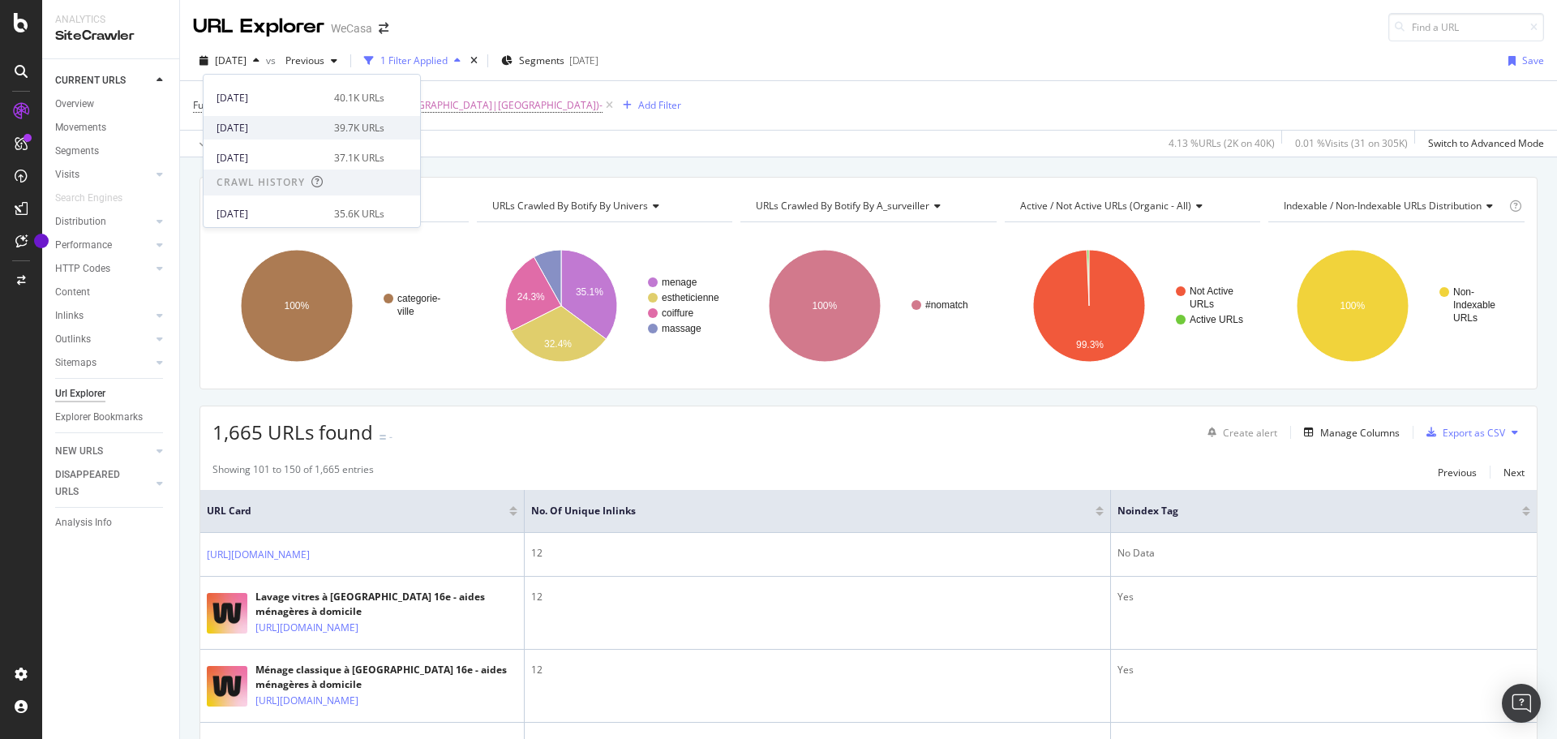
click at [310, 128] on div "[DATE]" at bounding box center [271, 128] width 108 height 15
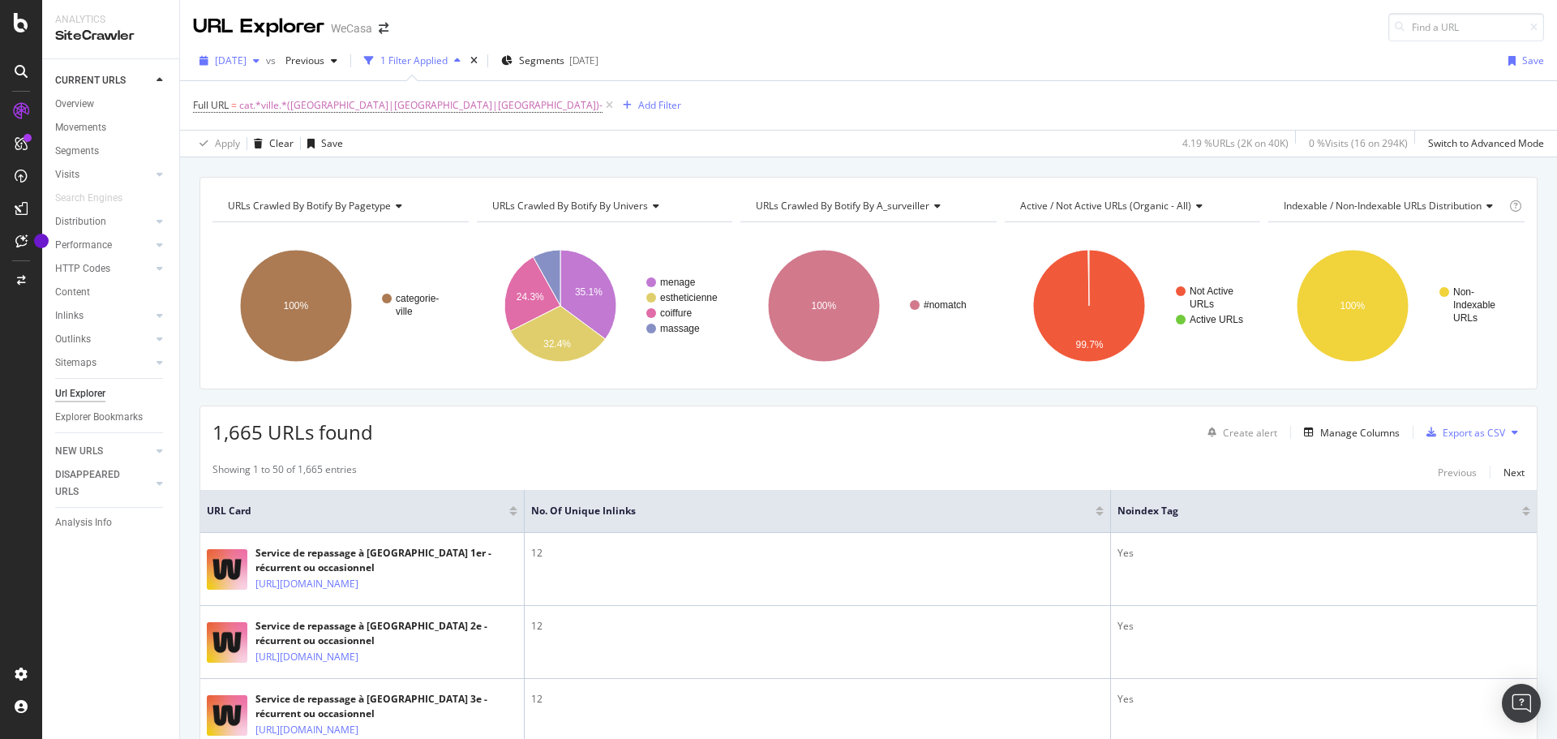
click at [247, 60] on span "[DATE]" at bounding box center [231, 61] width 32 height 14
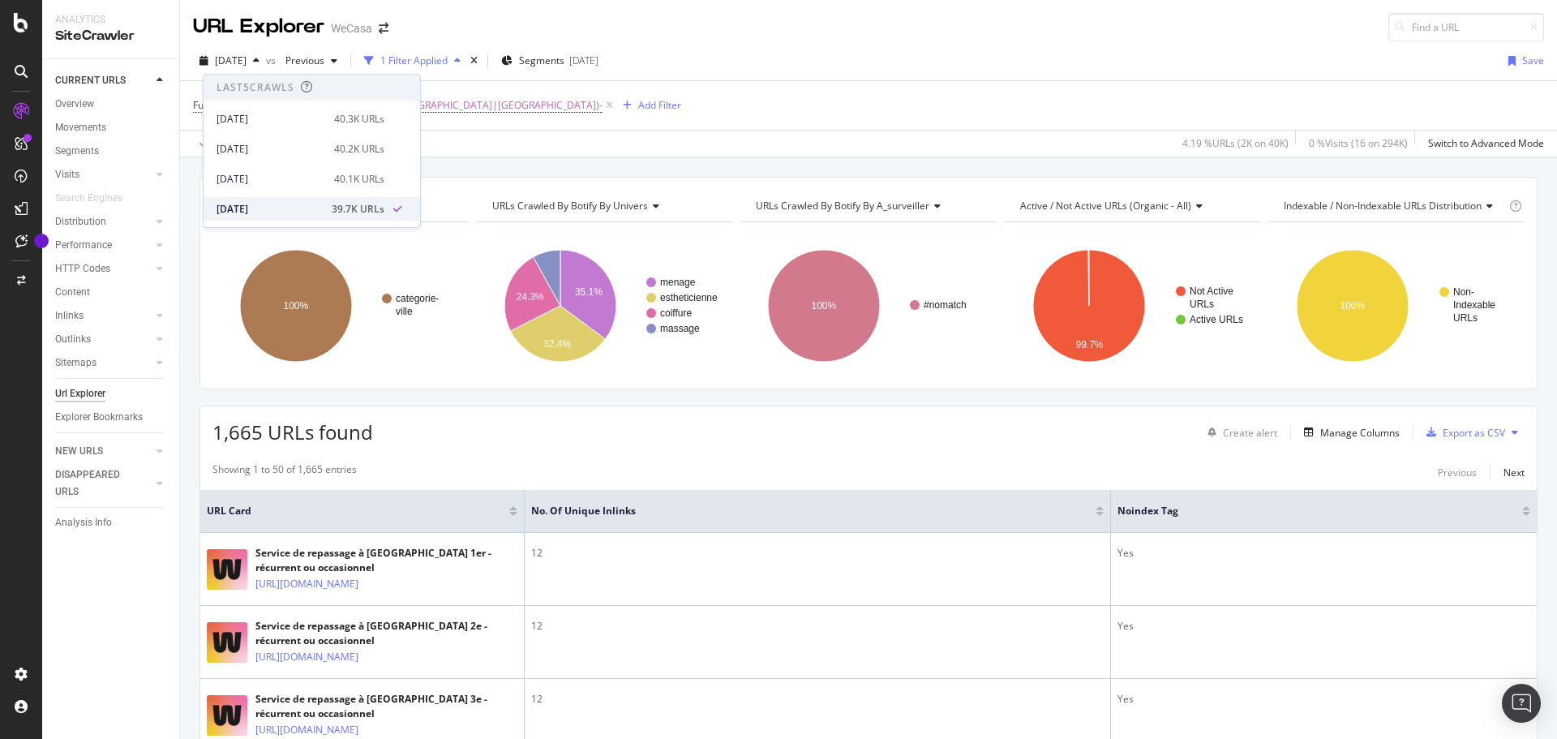
scroll to position [81, 0]
click at [307, 154] on div "[DATE]" at bounding box center [271, 158] width 108 height 15
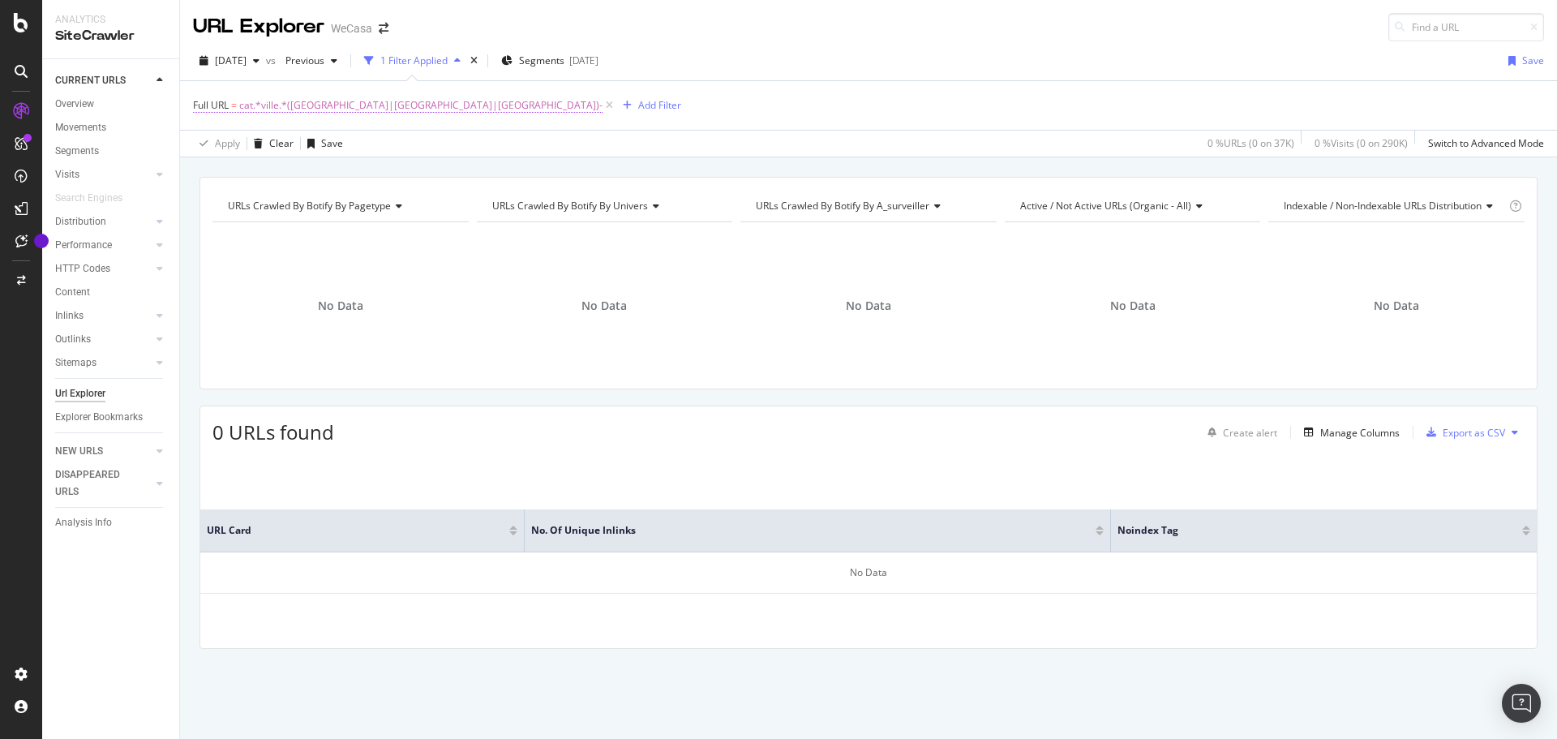
click at [332, 100] on span "cat.*ville.*([GEOGRAPHIC_DATA]|[GEOGRAPHIC_DATA]|[GEOGRAPHIC_DATA])-" at bounding box center [420, 105] width 363 height 23
click at [824, 107] on div "Full URL = cat.*ville.*([GEOGRAPHIC_DATA]|[GEOGRAPHIC_DATA]|[GEOGRAPHIC_DATA])-…" at bounding box center [868, 105] width 1351 height 49
click at [247, 55] on span "[DATE]" at bounding box center [231, 61] width 32 height 14
click at [324, 174] on div "[DATE]" at bounding box center [271, 181] width 108 height 15
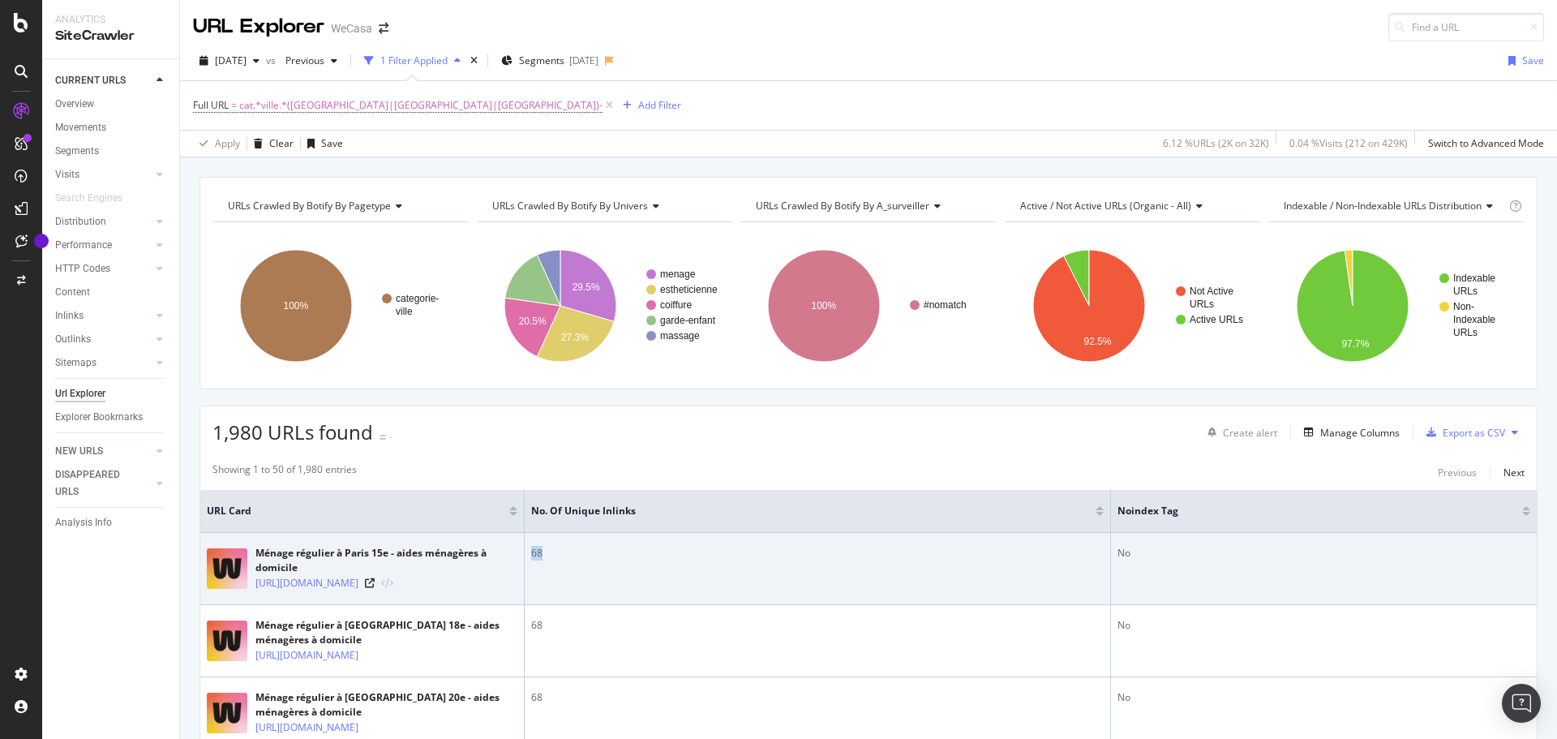
drag, startPoint x: 532, startPoint y: 551, endPoint x: 549, endPoint y: 558, distance: 18.2
click at [549, 558] on div "68" at bounding box center [817, 553] width 572 height 15
click at [539, 550] on div "68" at bounding box center [817, 553] width 572 height 15
drag, startPoint x: 1118, startPoint y: 551, endPoint x: 1128, endPoint y: 552, distance: 9.8
click at [1128, 552] on div "No" at bounding box center [1323, 553] width 413 height 15
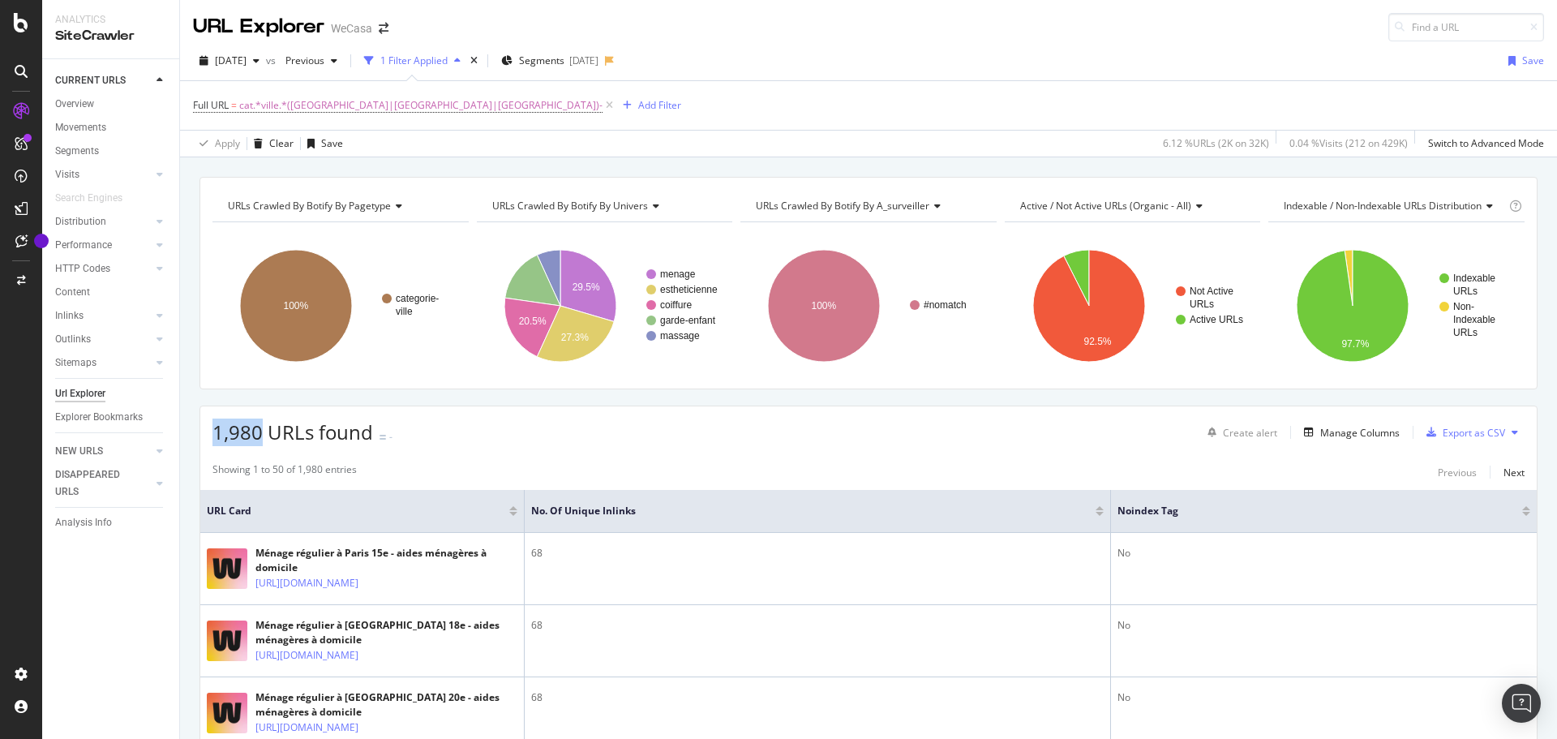
drag, startPoint x: 212, startPoint y: 434, endPoint x: 260, endPoint y: 435, distance: 47.9
click at [260, 435] on span "1,980 URLs found" at bounding box center [292, 431] width 161 height 27
click at [247, 59] on span "[DATE]" at bounding box center [231, 61] width 32 height 14
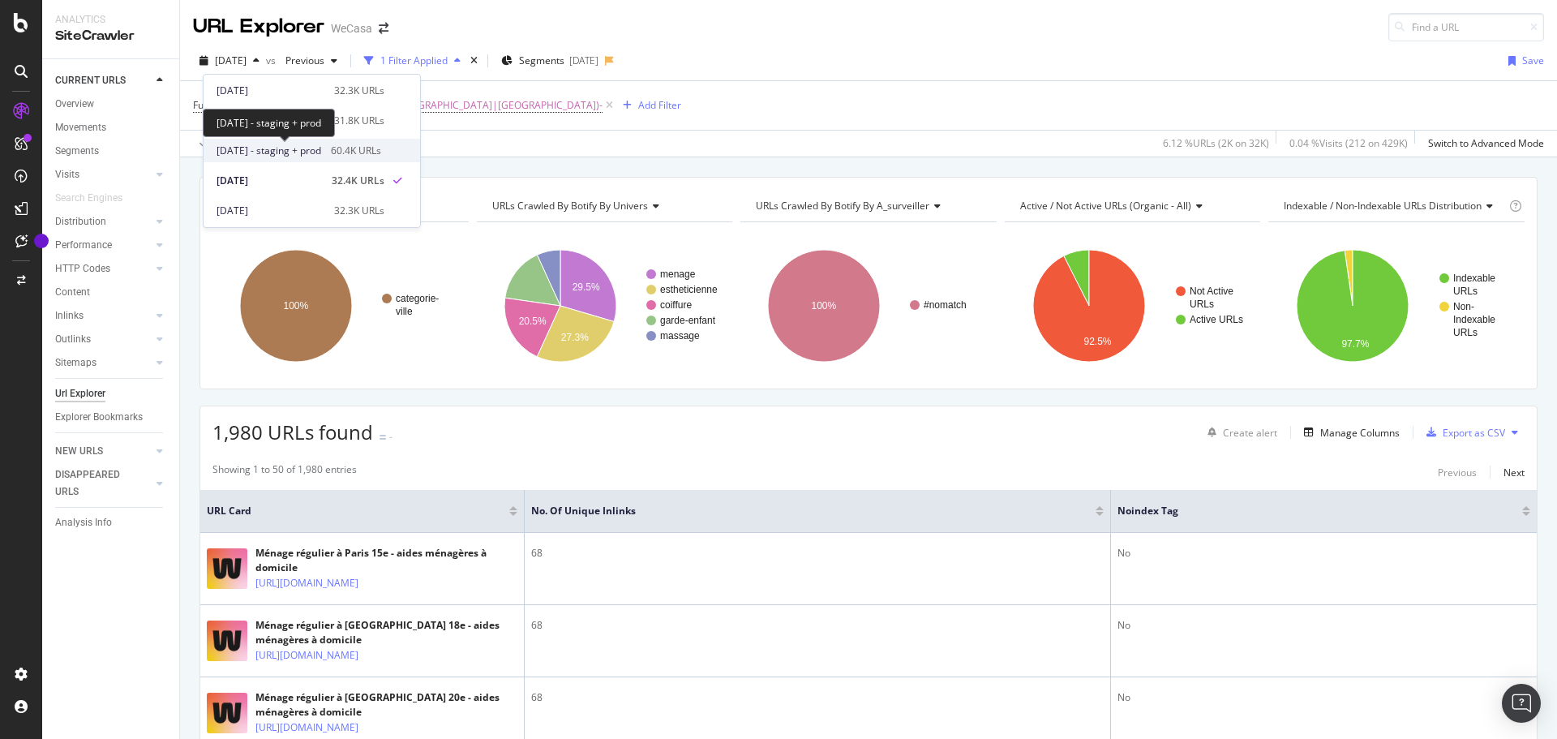
click at [301, 154] on span "[DATE] - staging + prod" at bounding box center [269, 151] width 105 height 15
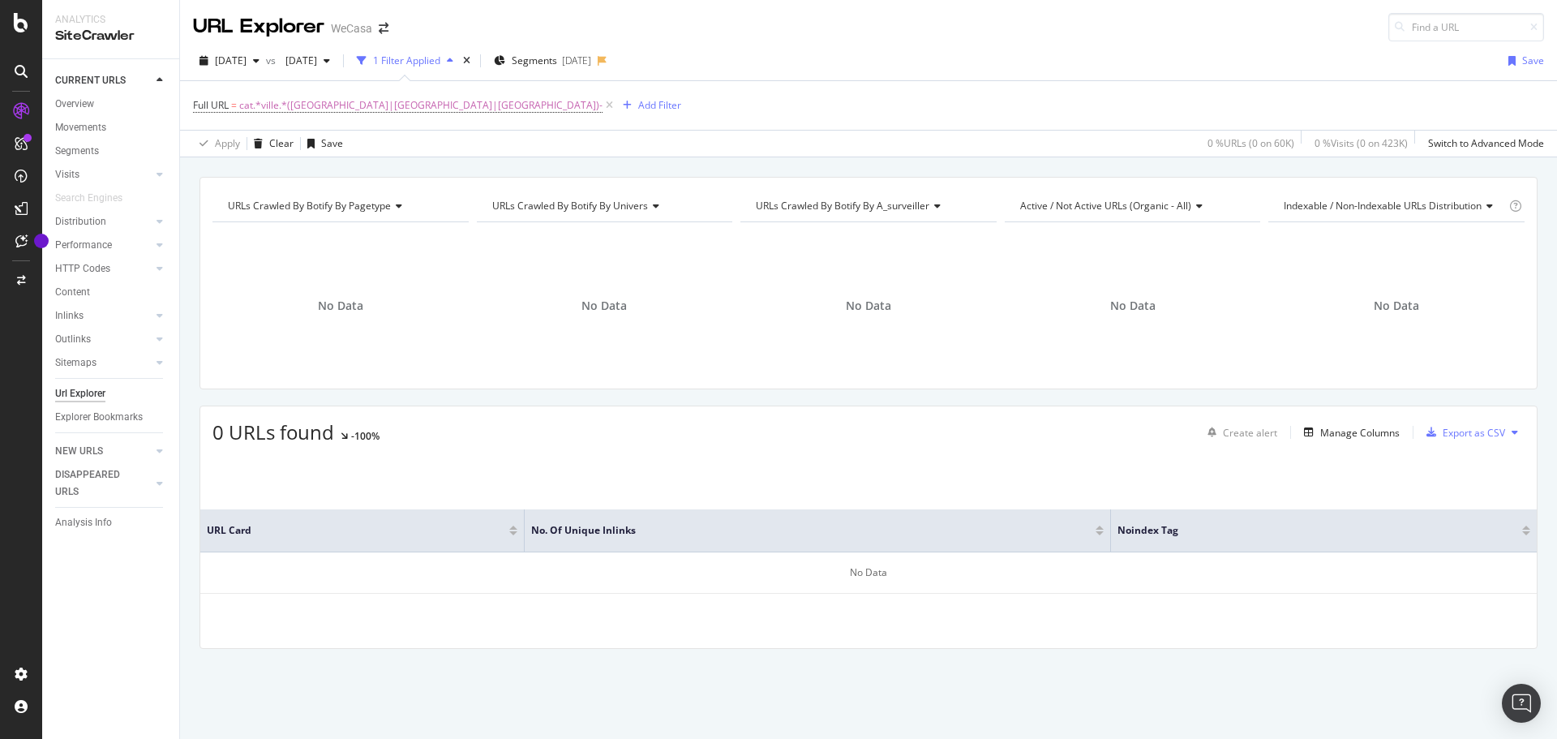
drag, startPoint x: 584, startPoint y: 305, endPoint x: 633, endPoint y: 312, distance: 49.2
click at [633, 312] on div "No Data" at bounding box center [605, 305] width 256 height 141
drag, startPoint x: 844, startPoint y: 298, endPoint x: 903, endPoint y: 312, distance: 60.0
click at [906, 315] on div "No Data" at bounding box center [868, 305] width 256 height 141
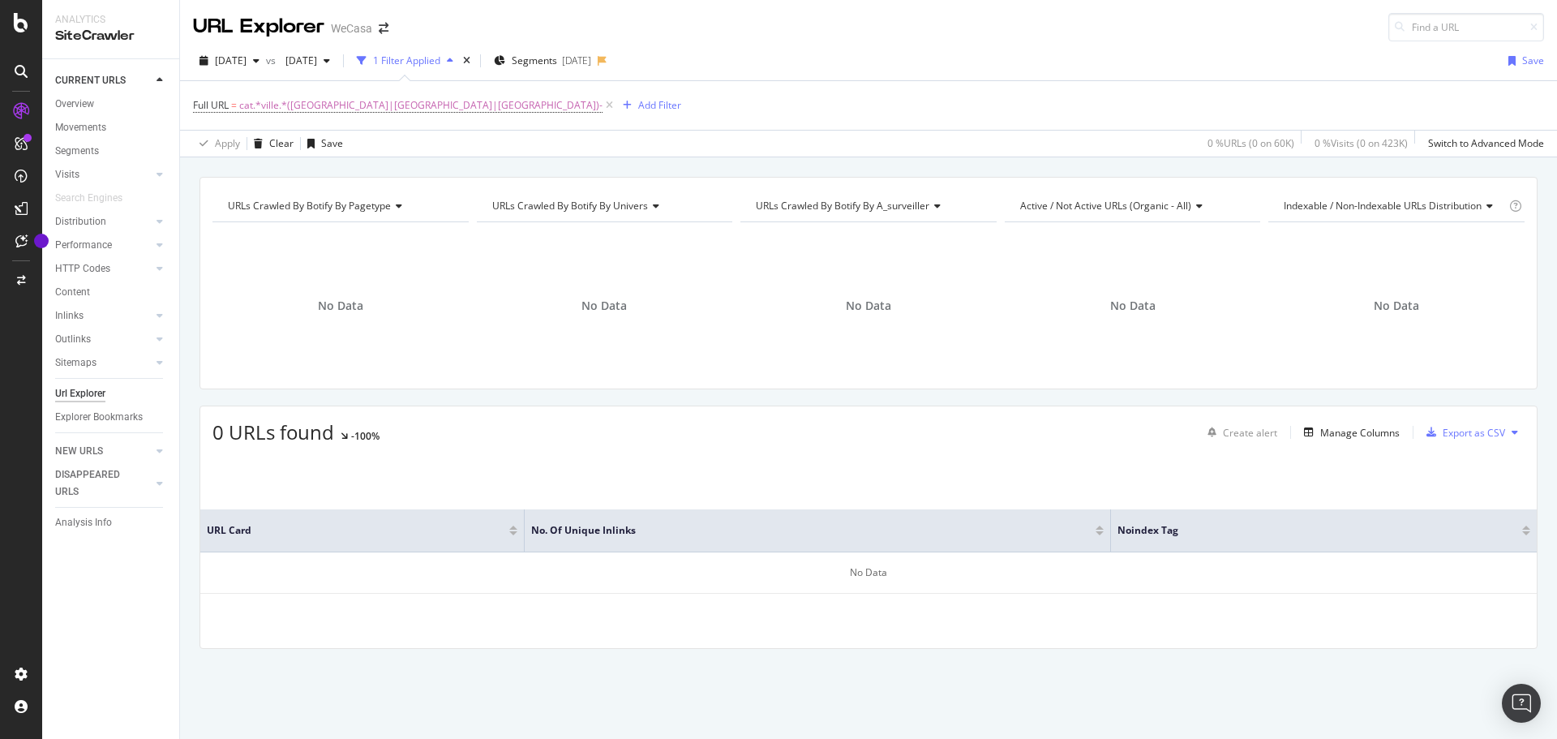
click at [872, 295] on div "No Data" at bounding box center [868, 305] width 256 height 141
click at [247, 54] on span "[DATE]" at bounding box center [231, 61] width 32 height 14
click at [615, 140] on div "Apply Clear Save 0 % URLs ( 0 on 60K ) 0 % Visits ( 0 on 423K ) Switch to Advan…" at bounding box center [868, 143] width 1377 height 27
click at [247, 57] on span "[DATE]" at bounding box center [231, 61] width 32 height 14
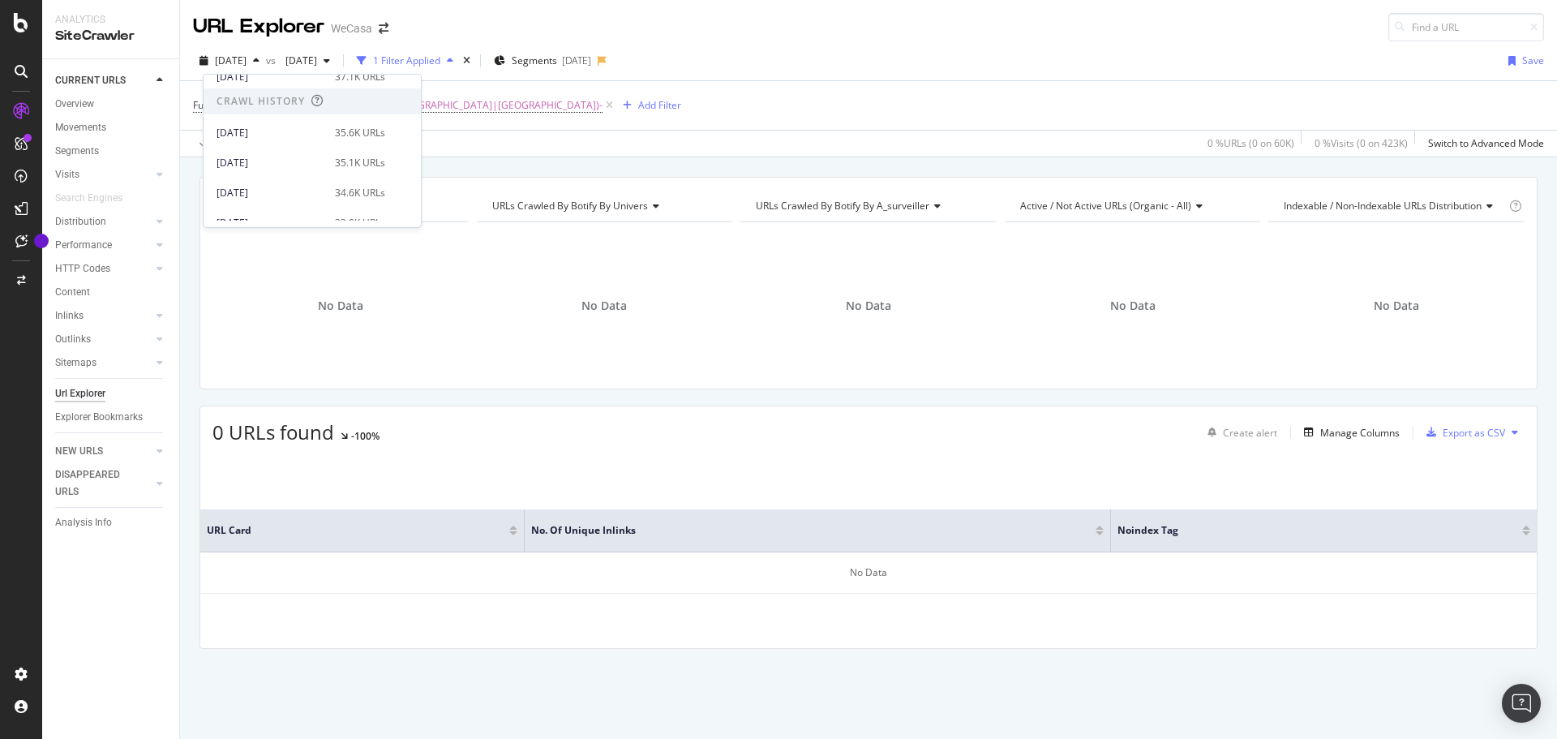
click at [778, 154] on div "Apply Clear Save 0 % URLs ( 0 on 60K ) 0 % Visits ( 0 on 423K ) Switch to Advan…" at bounding box center [868, 143] width 1377 height 27
click at [247, 61] on span "[DATE]" at bounding box center [231, 61] width 32 height 14
click at [671, 140] on div "Apply Clear Save 0 % URLs ( 0 on 60K ) 0 % Visits ( 0 on 423K ) Switch to Advan…" at bounding box center [868, 143] width 1377 height 27
click at [952, 392] on div "URLs Crawled By Botify By pagetype Chart (by Value) Table Expand Export as CSV …" at bounding box center [868, 441] width 1377 height 529
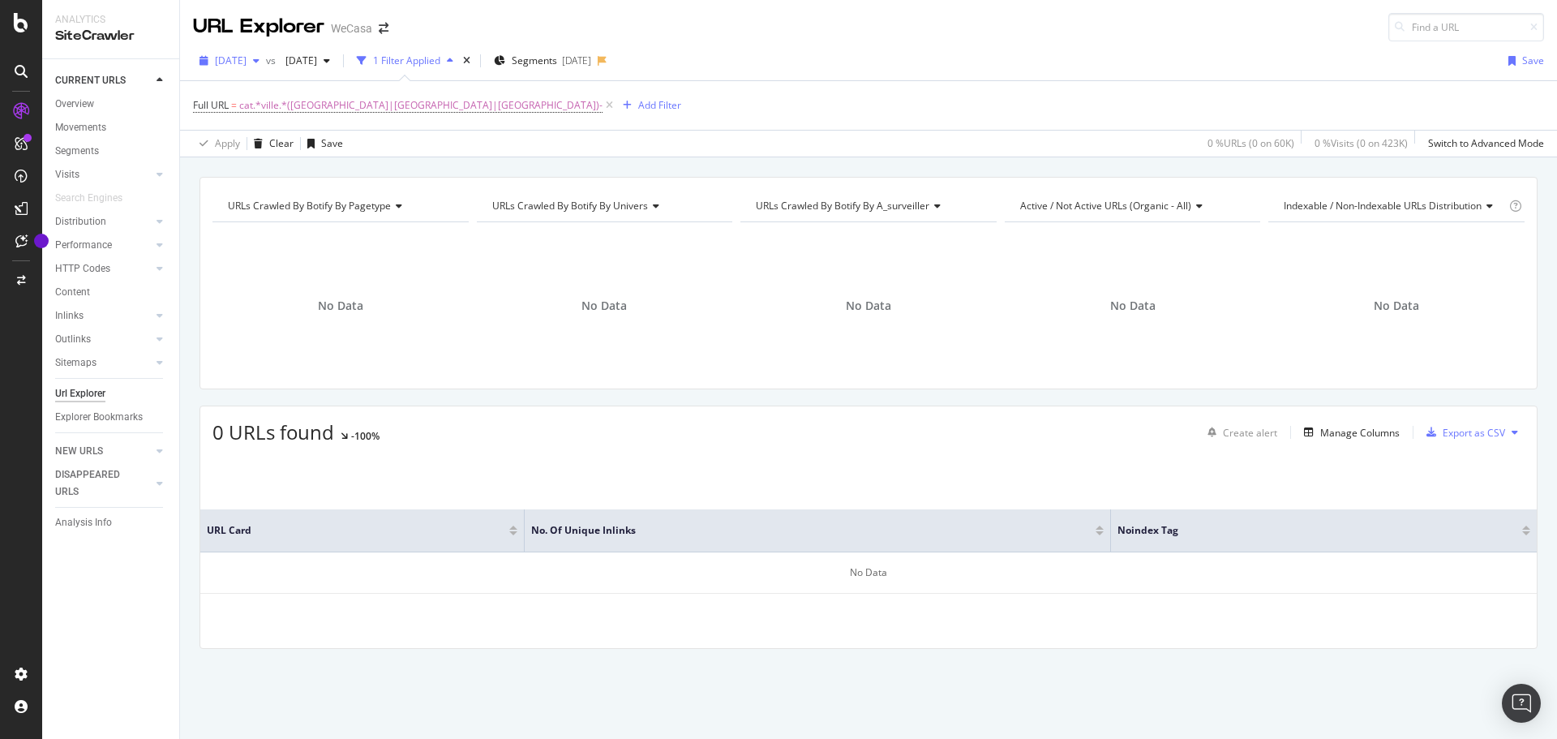
click at [247, 63] on span "[DATE]" at bounding box center [231, 61] width 32 height 14
